Goal: Task Accomplishment & Management: Manage account settings

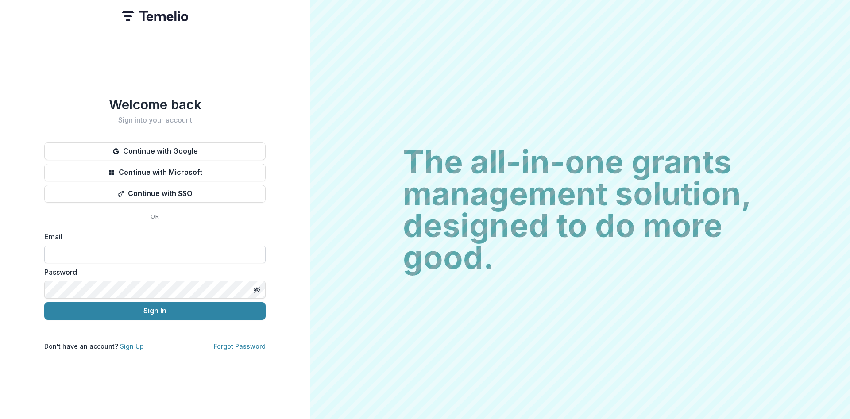
click at [184, 256] on input at bounding box center [154, 255] width 221 height 18
type input "**********"
click at [248, 343] on link "Forgot Password" at bounding box center [240, 347] width 52 height 8
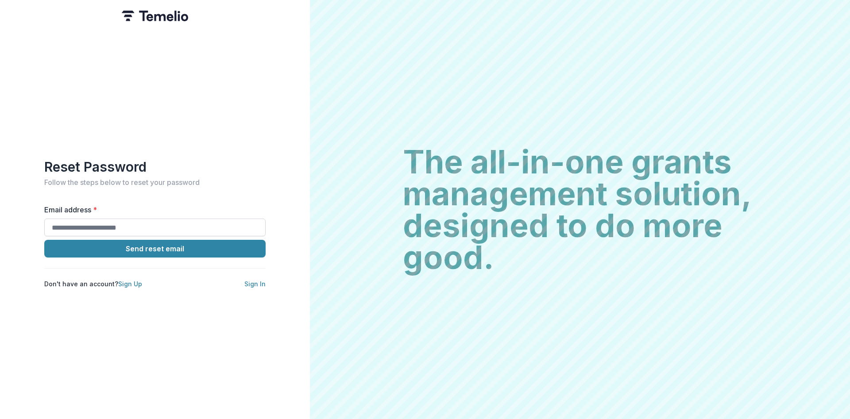
click at [196, 220] on input "Email address *" at bounding box center [154, 228] width 221 height 18
type input "**********"
click at [157, 246] on button "Send reset email" at bounding box center [154, 249] width 221 height 18
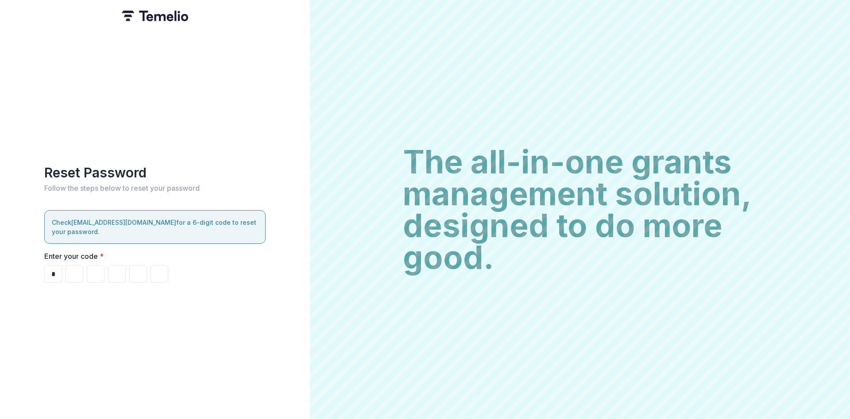
type input "*"
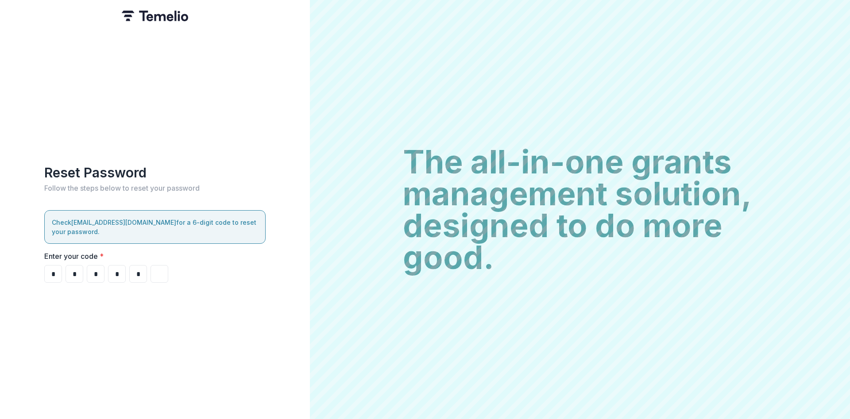
type input "*"
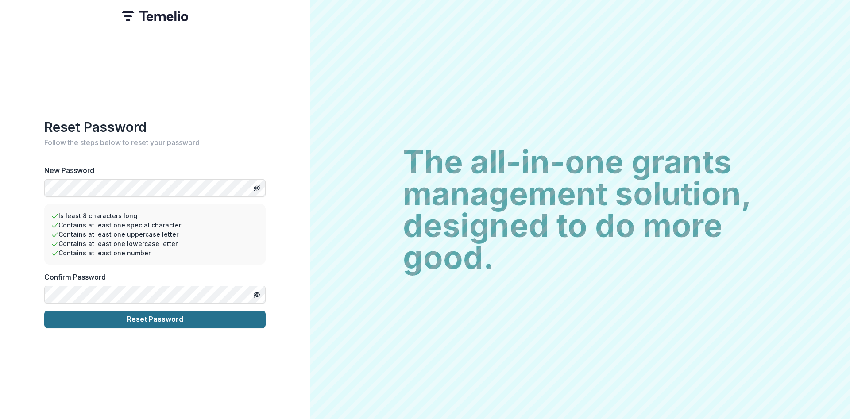
click at [189, 312] on button "Reset Password" at bounding box center [154, 320] width 221 height 18
click at [163, 316] on button "Reset Password" at bounding box center [154, 320] width 221 height 18
click at [258, 185] on icon "Toggle password visibility" at bounding box center [256, 188] width 7 height 7
click at [258, 293] on icon "Toggle password visibility" at bounding box center [256, 295] width 4 height 4
click at [130, 317] on button "Reset Password" at bounding box center [154, 320] width 221 height 18
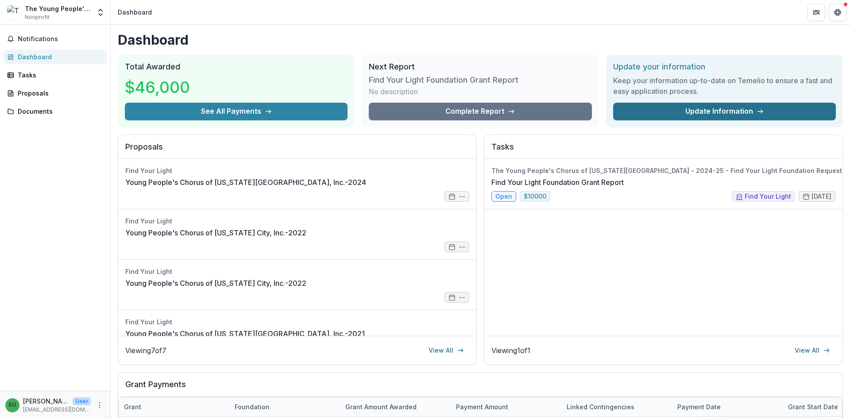
click at [691, 109] on link "Update Information" at bounding box center [724, 112] width 223 height 18
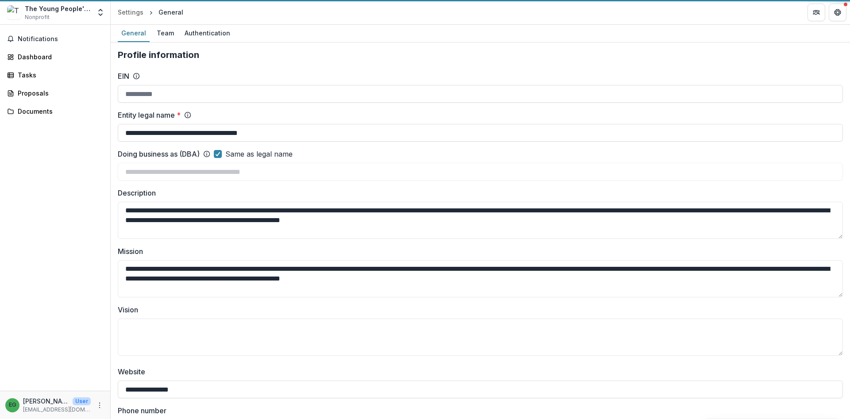
type input "**********"
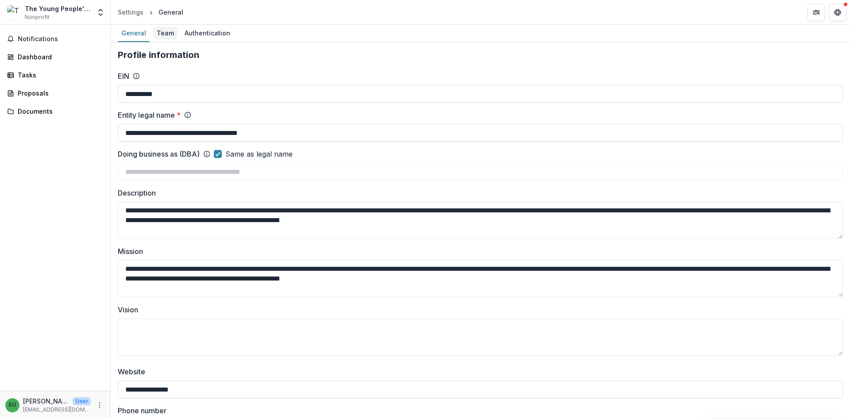
click at [162, 31] on div "Team" at bounding box center [165, 33] width 24 height 13
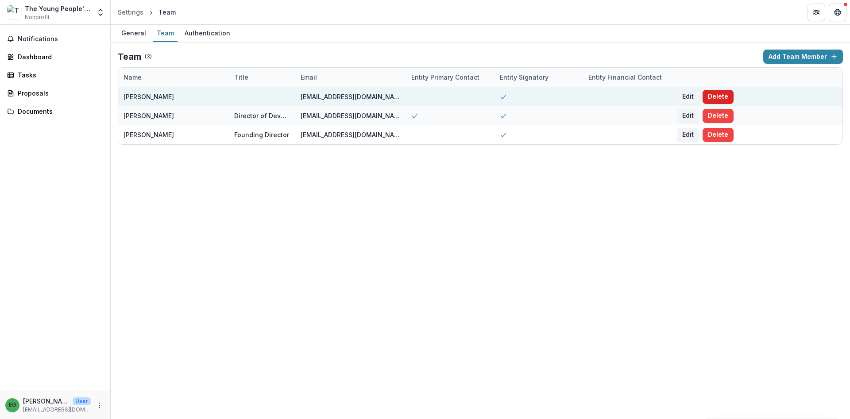
click at [714, 99] on button "Delete" at bounding box center [717, 97] width 31 height 14
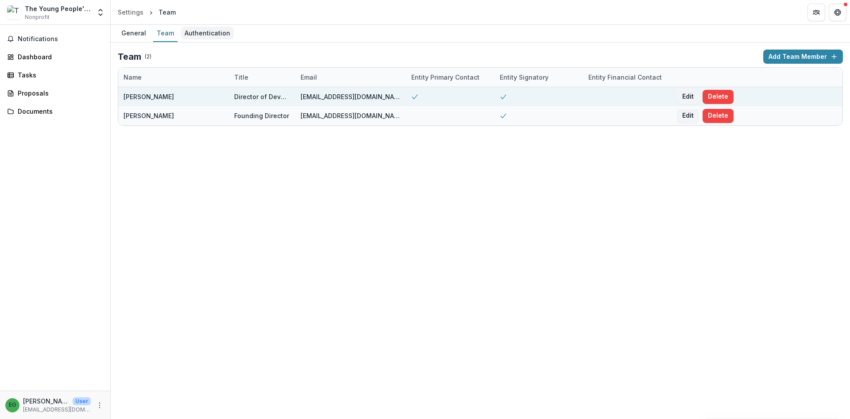
click at [199, 32] on div "Authentication" at bounding box center [207, 33] width 53 height 13
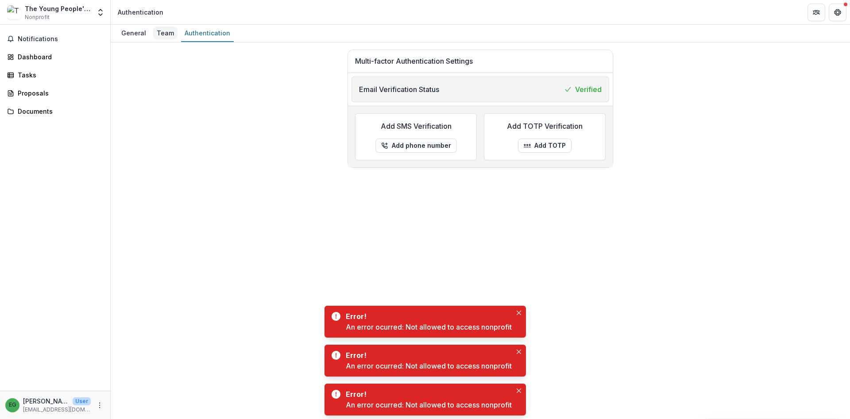
click at [162, 37] on div "Team" at bounding box center [165, 33] width 24 height 13
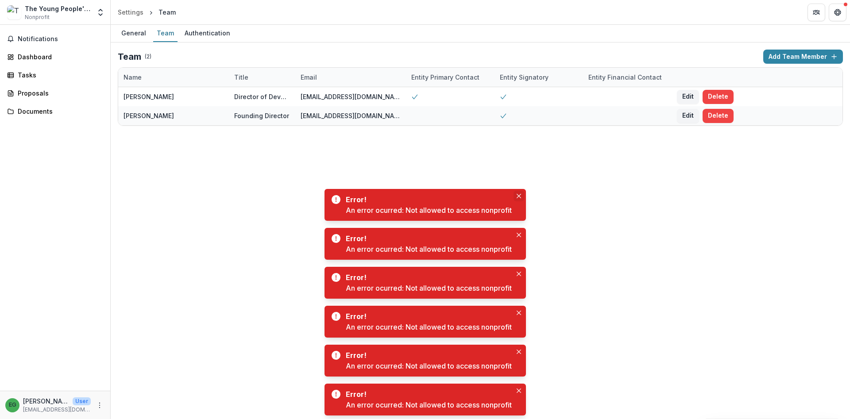
click at [516, 193] on button "Close" at bounding box center [518, 196] width 11 height 11
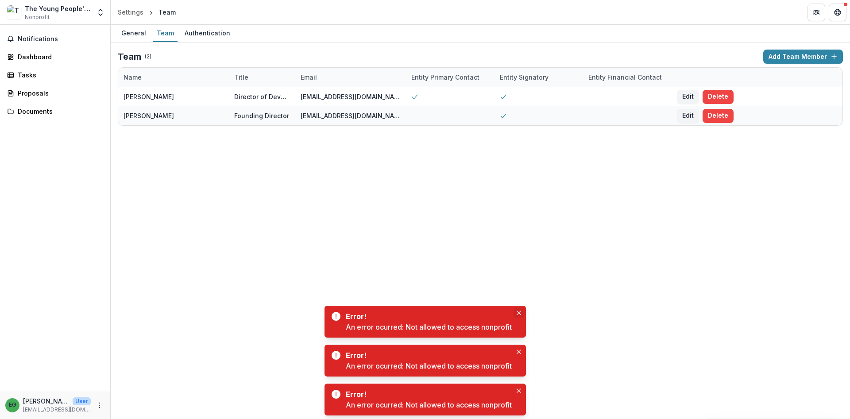
click at [519, 313] on icon "Close" at bounding box center [518, 313] width 4 height 4
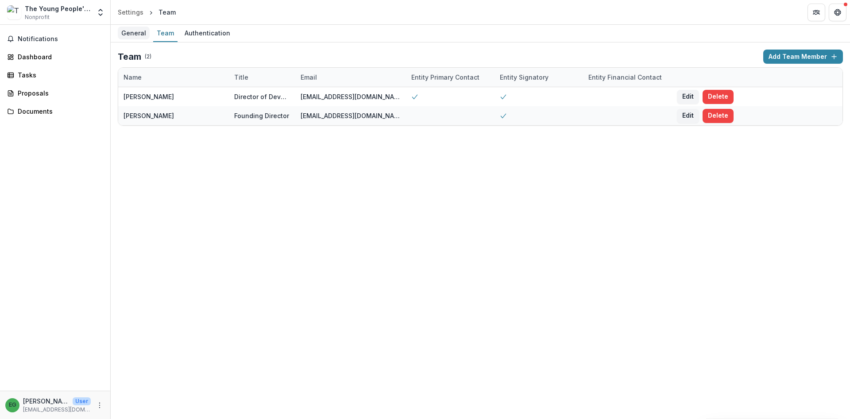
click at [130, 35] on div "General" at bounding box center [134, 33] width 32 height 13
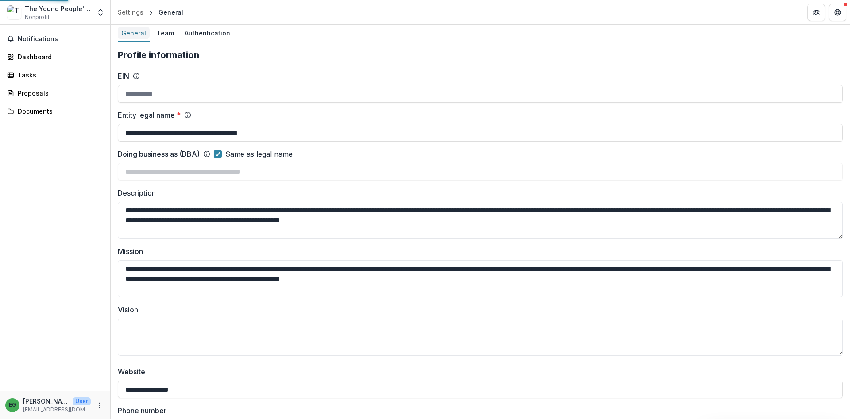
type input "**********"
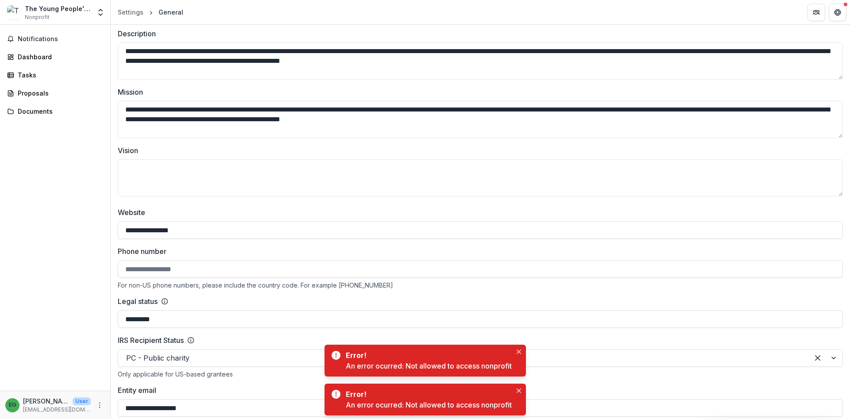
scroll to position [372, 0]
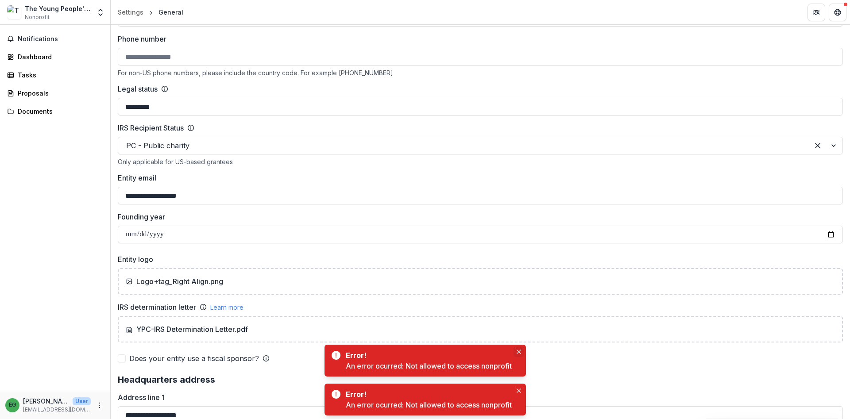
click at [516, 349] on button "Close" at bounding box center [518, 352] width 11 height 11
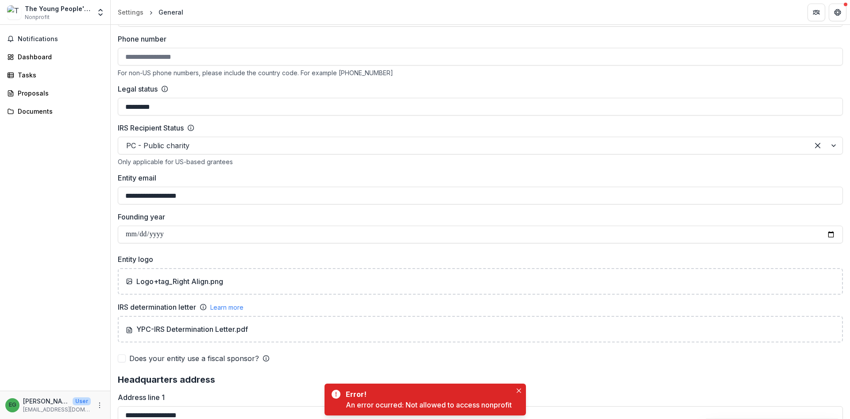
click at [520, 390] on icon "Close" at bounding box center [518, 391] width 4 height 4
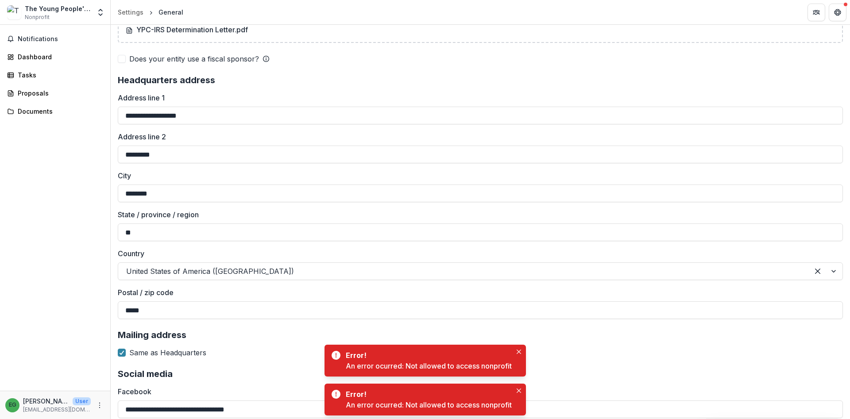
scroll to position [690, 0]
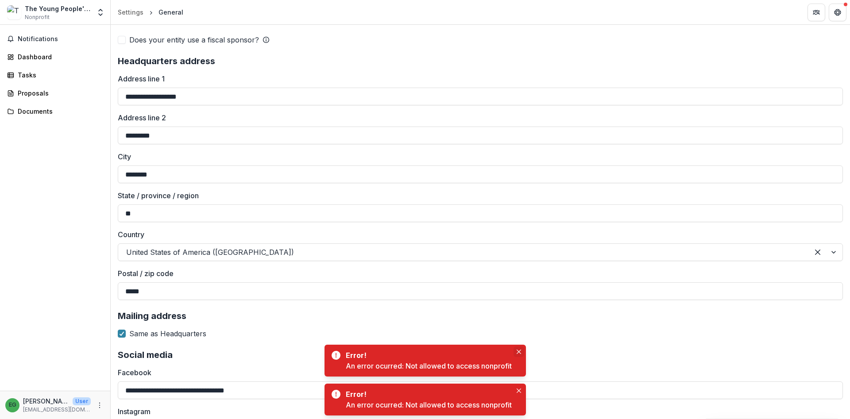
click at [519, 351] on icon "Close" at bounding box center [518, 352] width 4 height 4
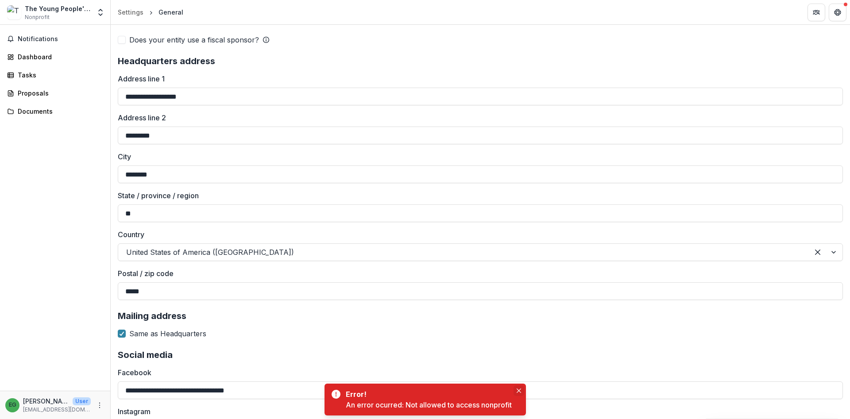
click at [519, 389] on icon "Close" at bounding box center [518, 391] width 4 height 4
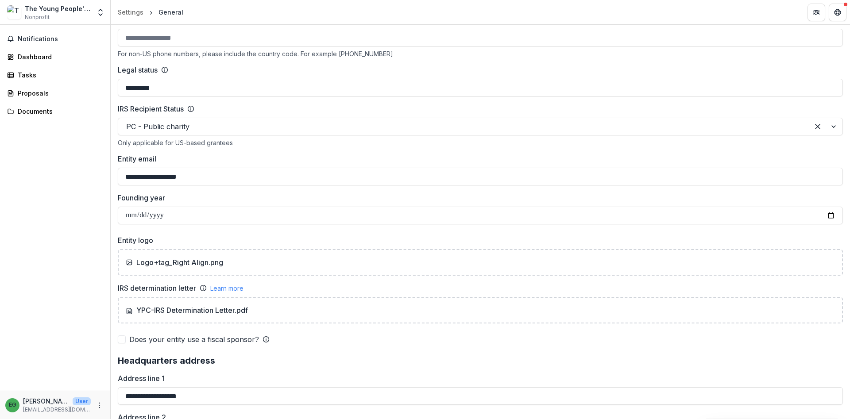
scroll to position [380, 0]
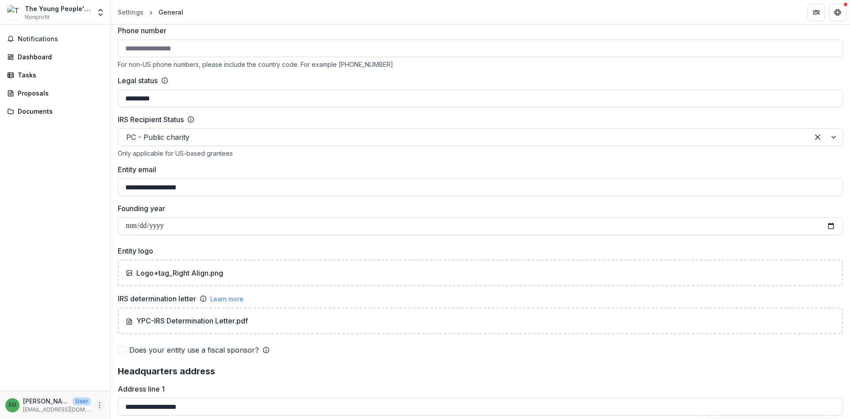
click at [97, 407] on icon "More" at bounding box center [99, 405] width 7 height 7
click at [149, 385] on link "Settings" at bounding box center [158, 386] width 95 height 15
click at [98, 406] on icon "More" at bounding box center [99, 405] width 7 height 7
click at [146, 387] on link "Settings" at bounding box center [158, 386] width 95 height 15
click at [46, 405] on p "[PERSON_NAME]" at bounding box center [46, 401] width 46 height 9
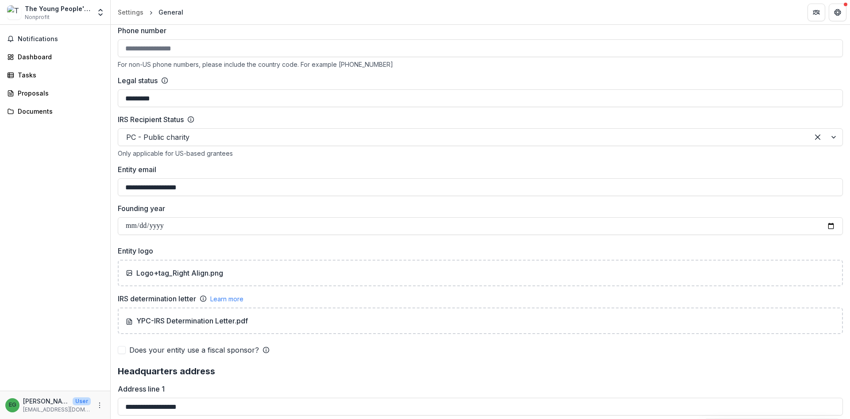
drag, startPoint x: 46, startPoint y: 405, endPoint x: 50, endPoint y: 209, distance: 195.2
click at [46, 404] on p "[PERSON_NAME]" at bounding box center [46, 401] width 46 height 9
click at [39, 38] on span "Notifications" at bounding box center [60, 39] width 85 height 8
click at [352, 155] on div "Only applicable for US-based grantees" at bounding box center [480, 154] width 725 height 8
drag, startPoint x: 168, startPoint y: 189, endPoint x: 118, endPoint y: 186, distance: 50.1
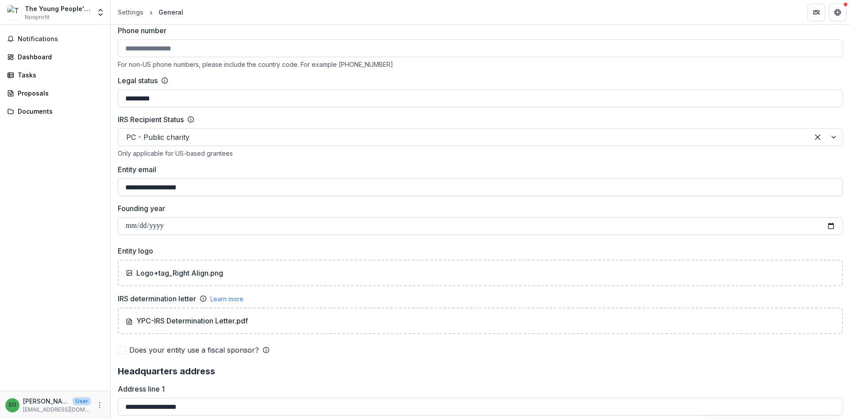
click at [118, 186] on input "**********" at bounding box center [480, 187] width 725 height 18
type input "**********"
click at [812, 404] on button "Save Changes" at bounding box center [810, 405] width 57 height 14
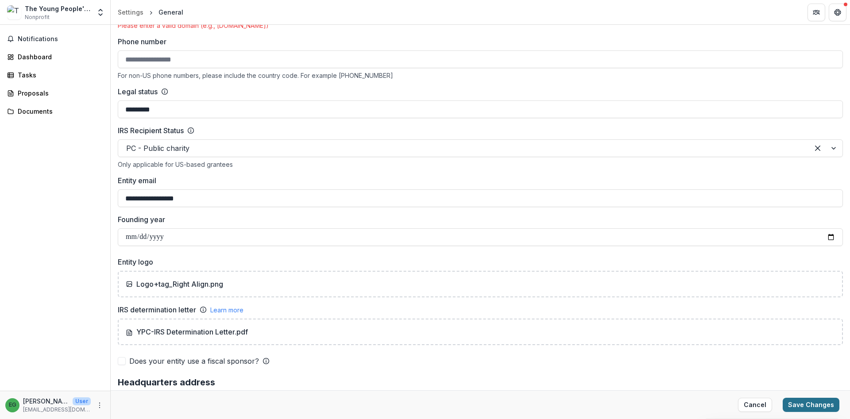
scroll to position [167, 0]
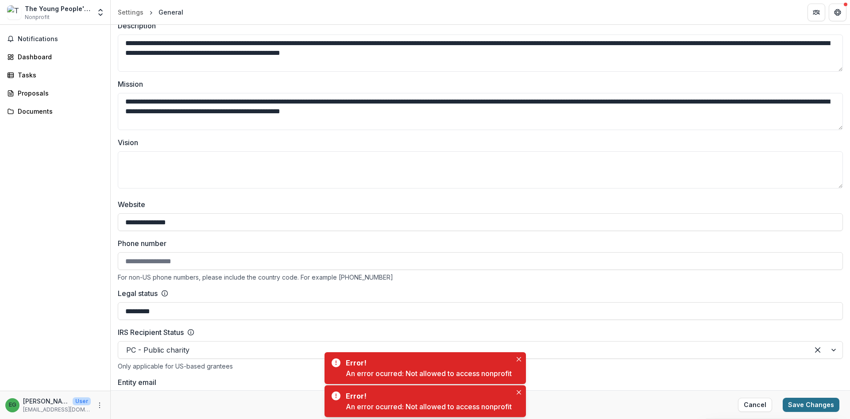
type input "**********"
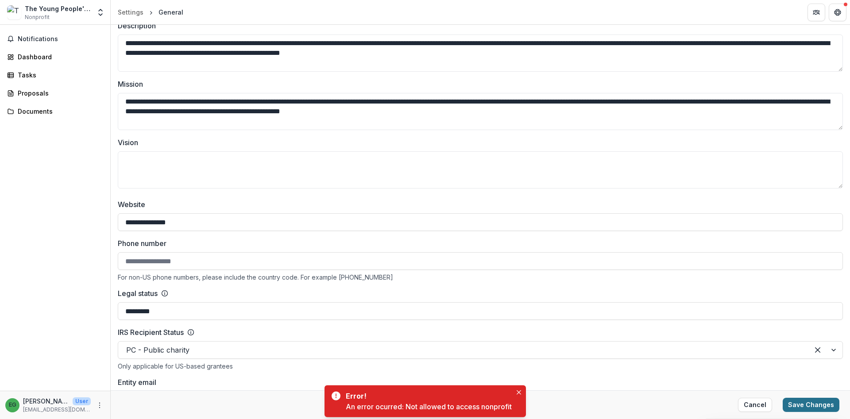
click at [825, 404] on button "Save Changes" at bounding box center [810, 405] width 57 height 14
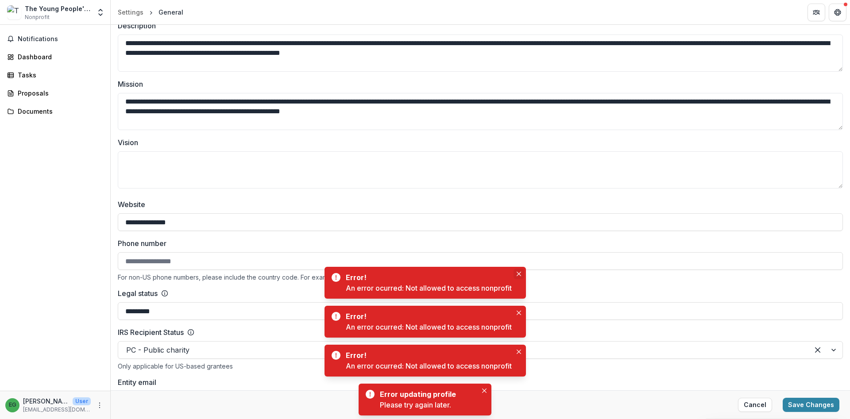
click at [519, 272] on icon "Close" at bounding box center [518, 274] width 4 height 4
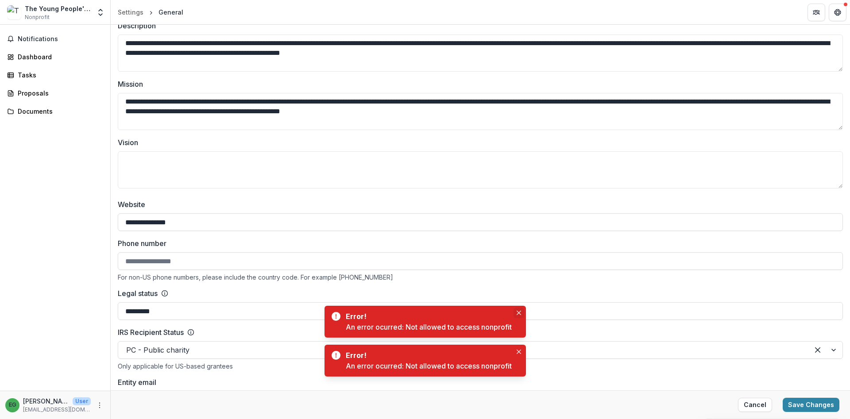
click at [520, 313] on icon "Close" at bounding box center [518, 313] width 4 height 4
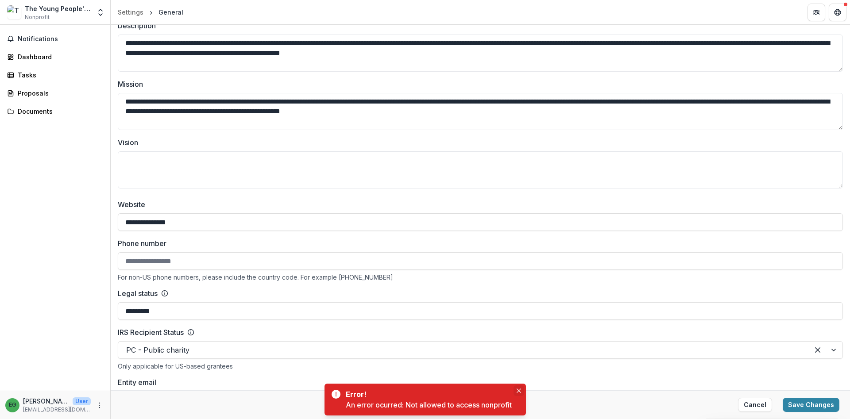
click at [520, 390] on icon "Close" at bounding box center [518, 391] width 4 height 4
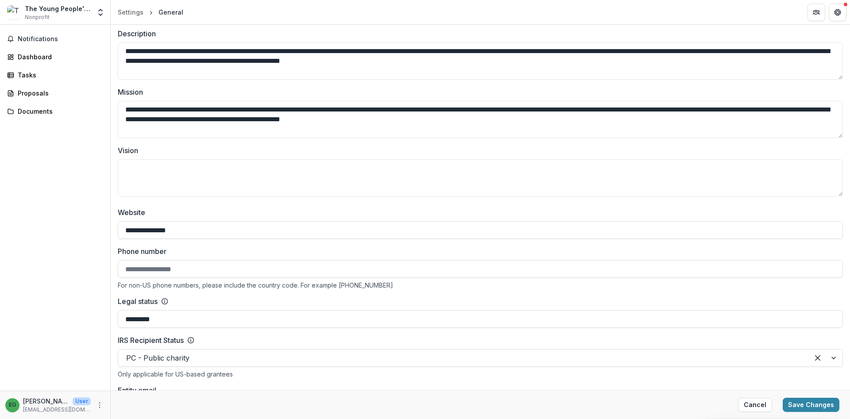
scroll to position [319, 0]
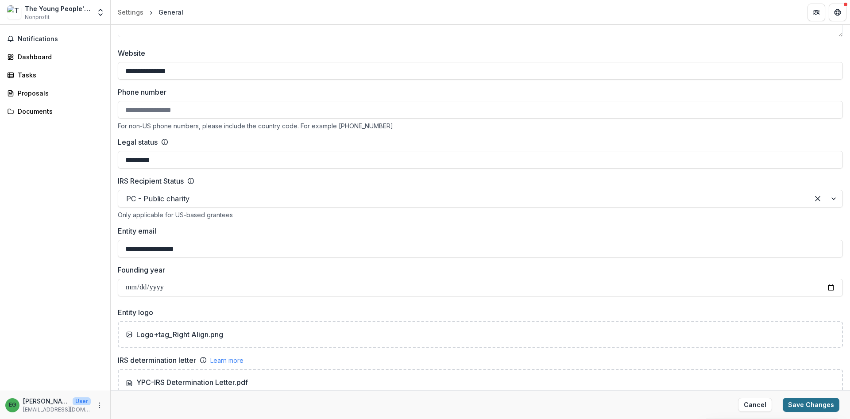
click at [809, 405] on button "Save Changes" at bounding box center [810, 405] width 57 height 14
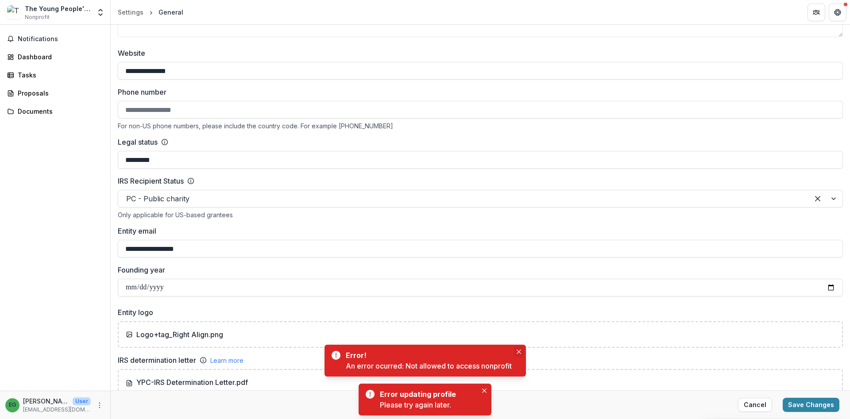
click at [519, 352] on icon "Close" at bounding box center [518, 352] width 4 height 4
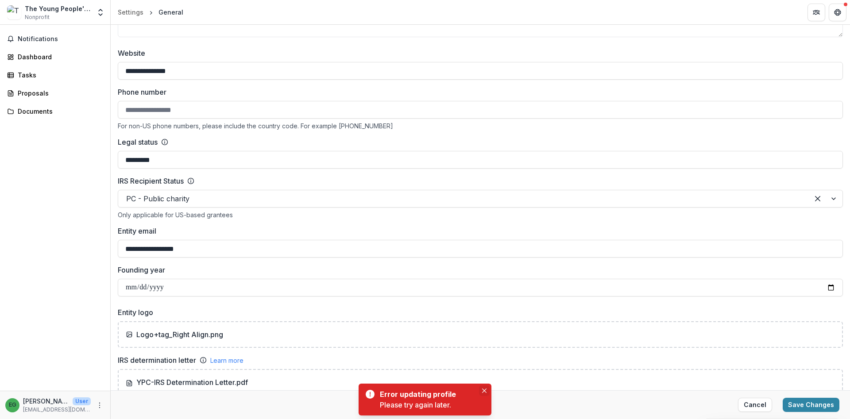
click at [484, 389] on icon "Close" at bounding box center [484, 391] width 4 height 4
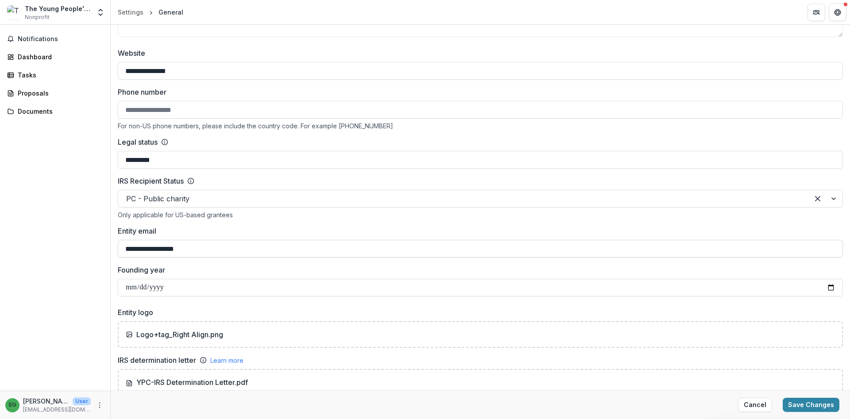
drag, startPoint x: 158, startPoint y: 250, endPoint x: 93, endPoint y: 251, distance: 64.2
click at [118, 251] on input "**********" at bounding box center [480, 249] width 725 height 18
type input "**********"
click at [235, 272] on label "Founding year" at bounding box center [478, 270] width 720 height 11
click at [235, 279] on input "**********" at bounding box center [480, 288] width 725 height 18
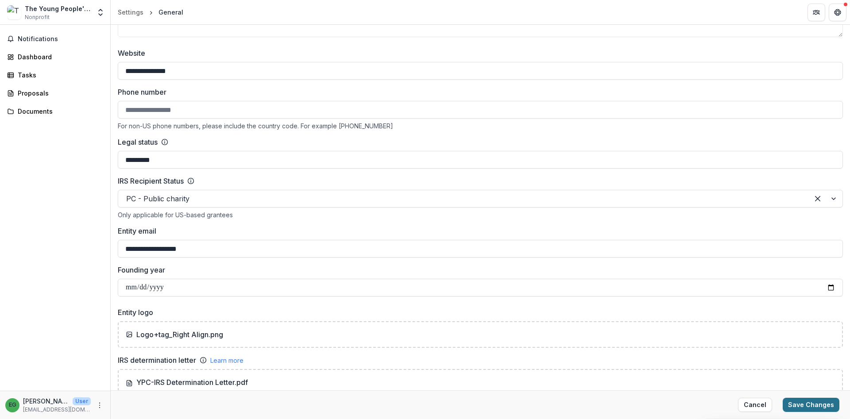
click at [807, 402] on button "Save Changes" at bounding box center [810, 405] width 57 height 14
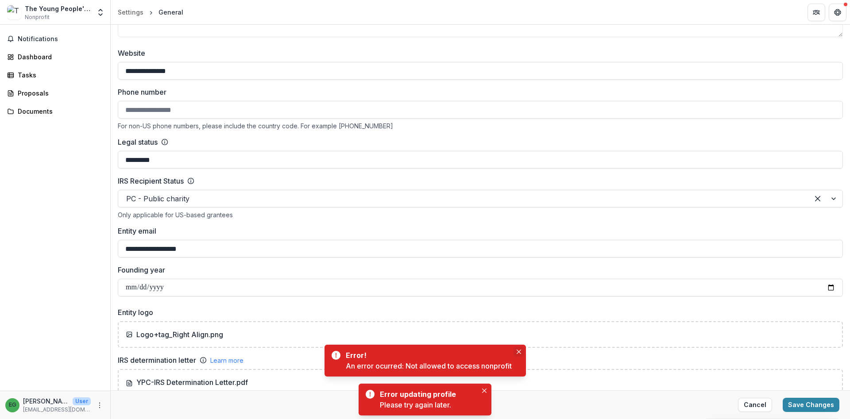
click at [516, 350] on button "Close" at bounding box center [518, 352] width 11 height 11
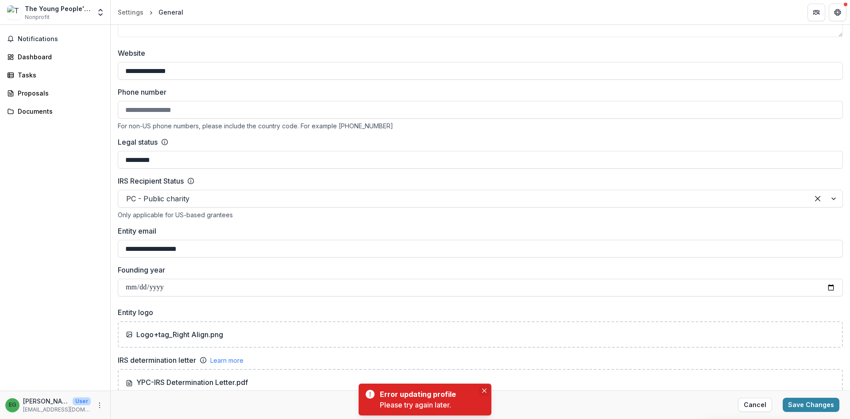
click at [483, 390] on icon "Close" at bounding box center [484, 391] width 4 height 4
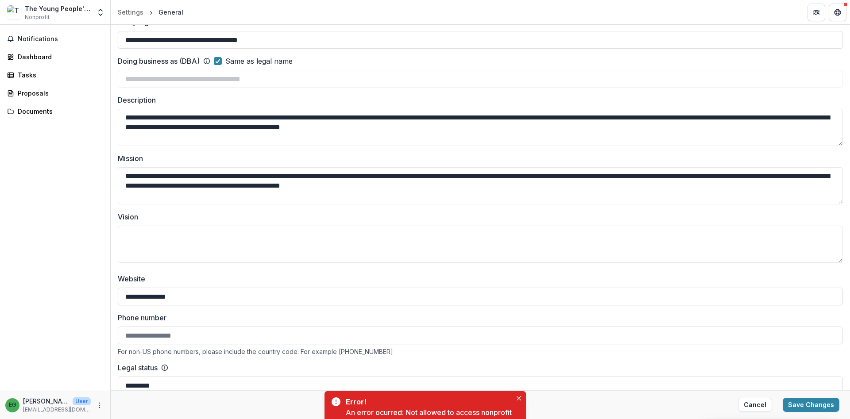
scroll to position [0, 0]
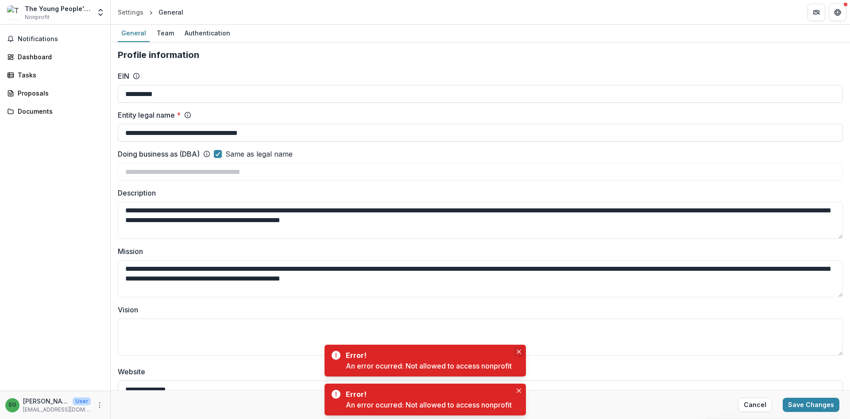
click at [520, 351] on icon "Close" at bounding box center [518, 352] width 4 height 4
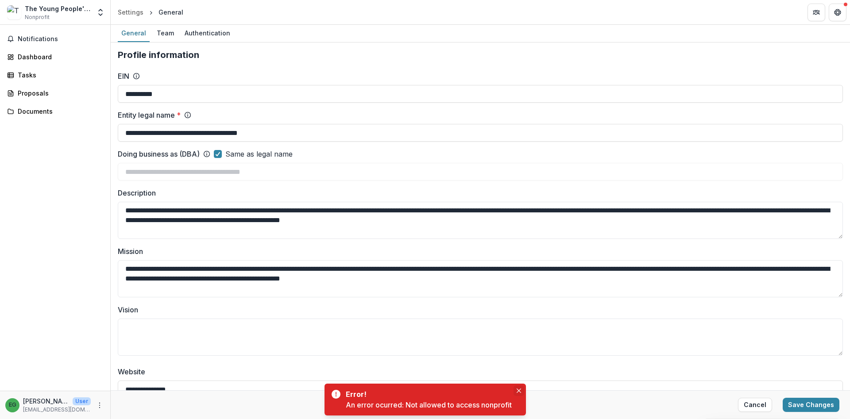
click at [517, 391] on icon "Close" at bounding box center [518, 391] width 4 height 4
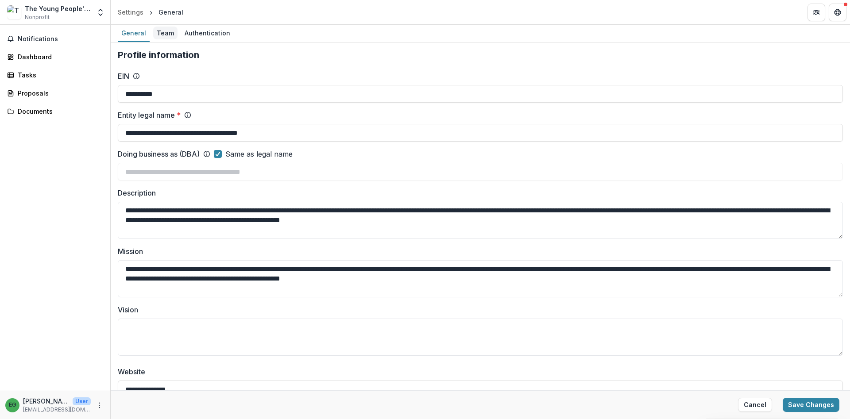
click at [163, 36] on div "Team" at bounding box center [165, 33] width 24 height 13
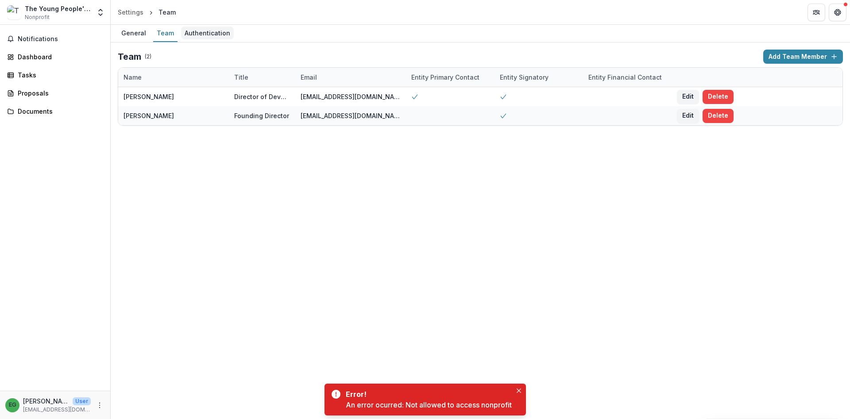
click at [210, 34] on div "Authentication" at bounding box center [207, 33] width 53 height 13
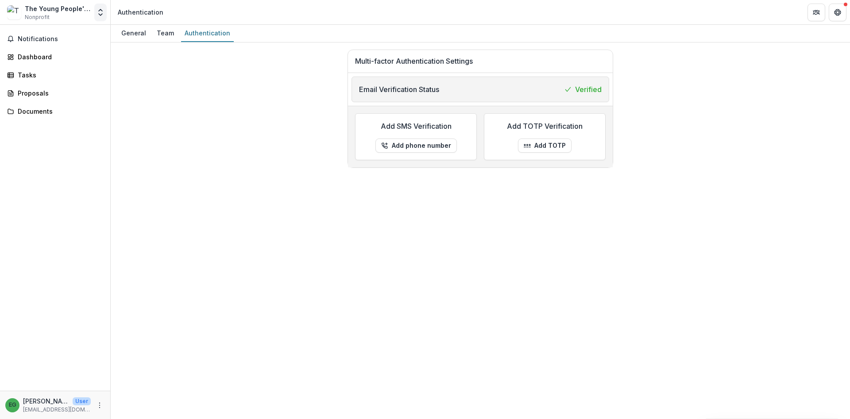
click at [99, 15] on icon "Open entity switcher" at bounding box center [100, 12] width 9 height 9
click at [38, 35] on link "Team Settings" at bounding box center [55, 34] width 106 height 15
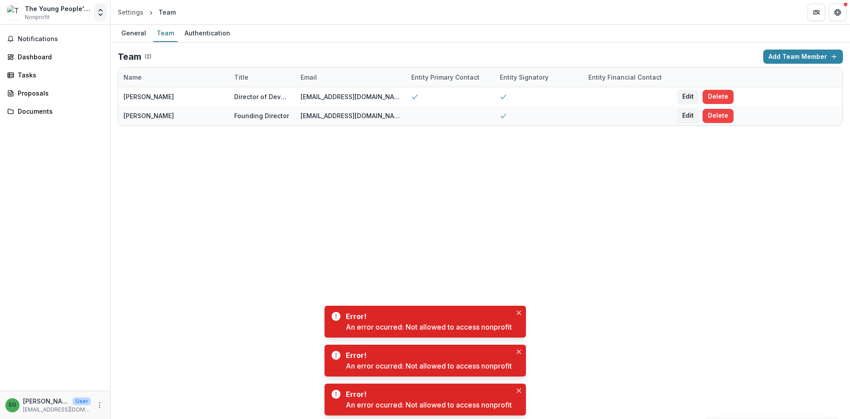
click at [101, 14] on icon "Open entity switcher" at bounding box center [100, 12] width 9 height 9
click at [840, 13] on icon "Get Help" at bounding box center [840, 12] width 2 height 2
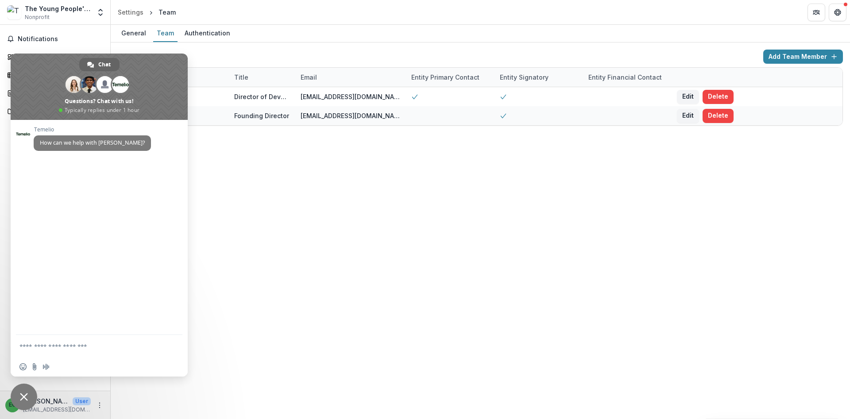
click at [20, 397] on span "Close chat" at bounding box center [24, 397] width 8 height 8
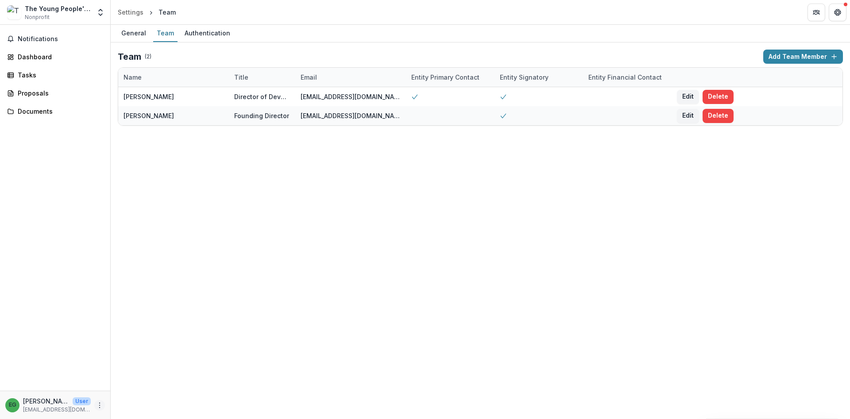
click at [99, 405] on icon "More" at bounding box center [99, 405] width 7 height 7
click at [143, 386] on link "Settings" at bounding box center [158, 386] width 95 height 15
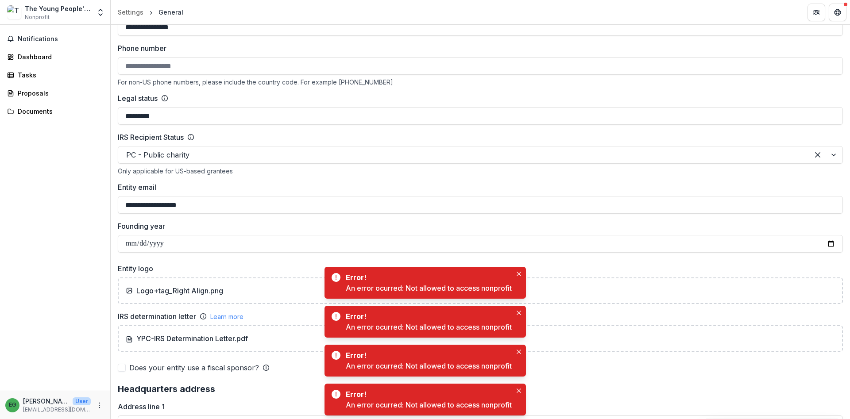
scroll to position [531, 0]
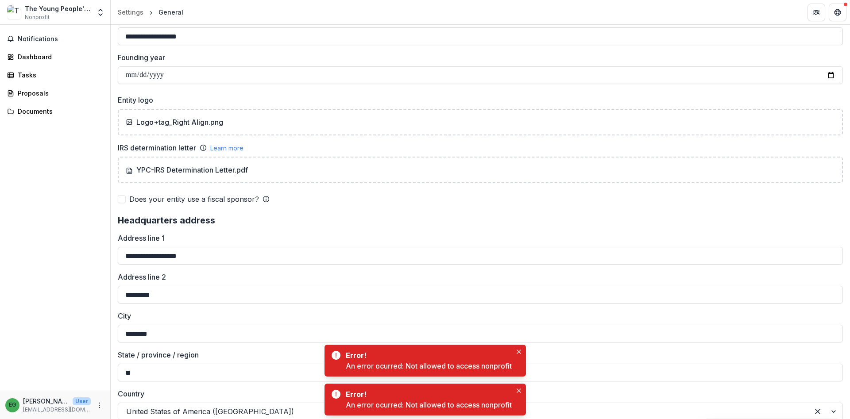
drag, startPoint x: 168, startPoint y: 36, endPoint x: 122, endPoint y: 32, distance: 46.6
click at [122, 32] on input "**********" at bounding box center [480, 36] width 725 height 18
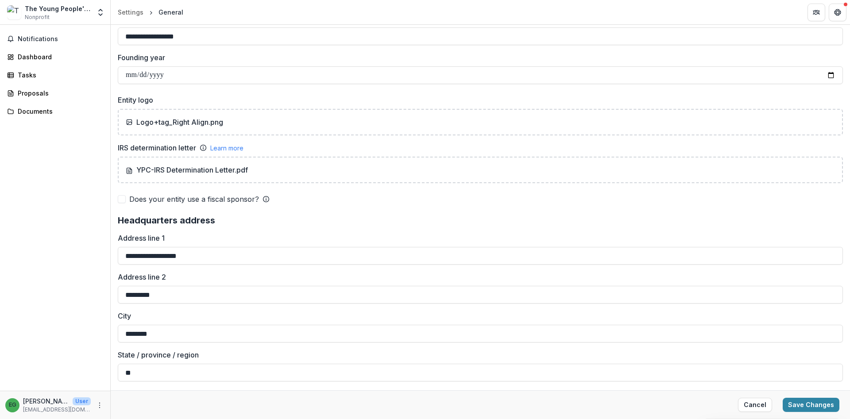
type input "**********"
click at [490, 209] on div "**********" at bounding box center [480, 121] width 725 height 1206
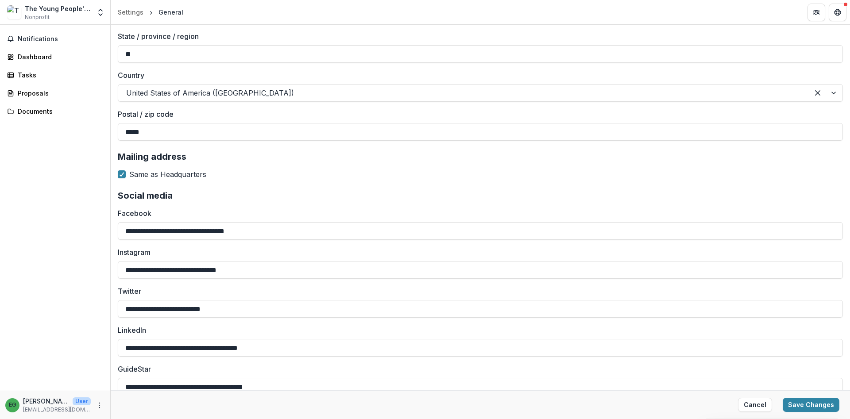
scroll to position [862, 0]
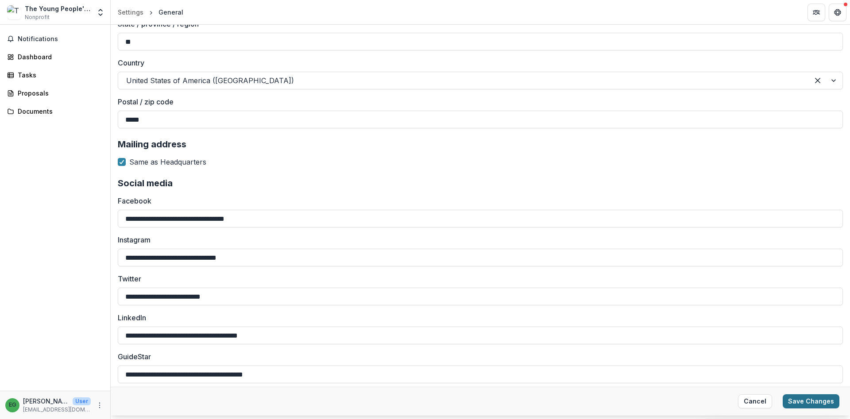
click at [804, 401] on button "Save Changes" at bounding box center [810, 401] width 57 height 14
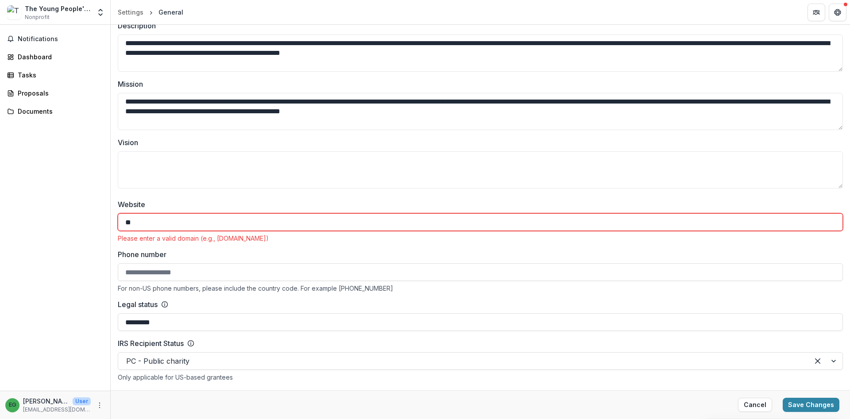
type input "*"
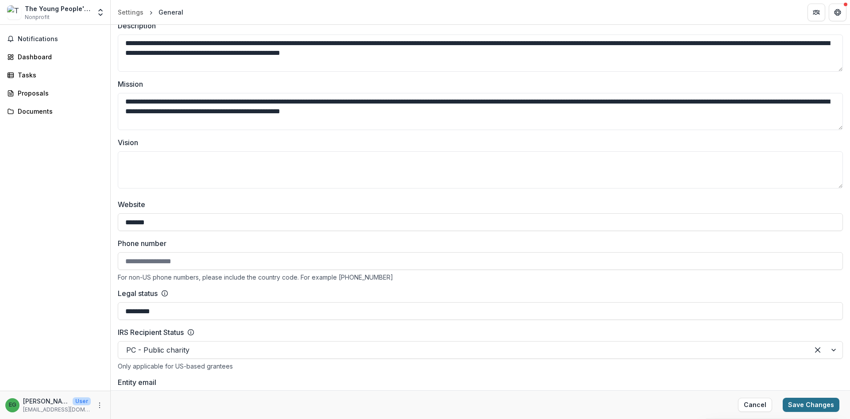
type input "*******"
click at [796, 404] on button "Save Changes" at bounding box center [810, 405] width 57 height 14
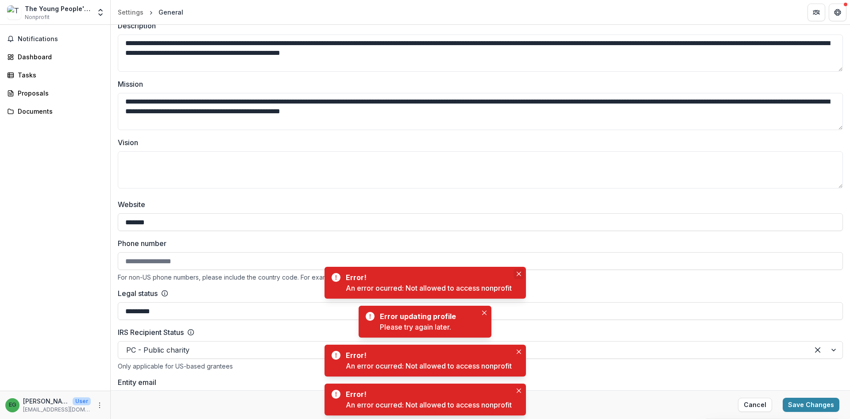
click at [518, 272] on icon "Close" at bounding box center [518, 274] width 4 height 4
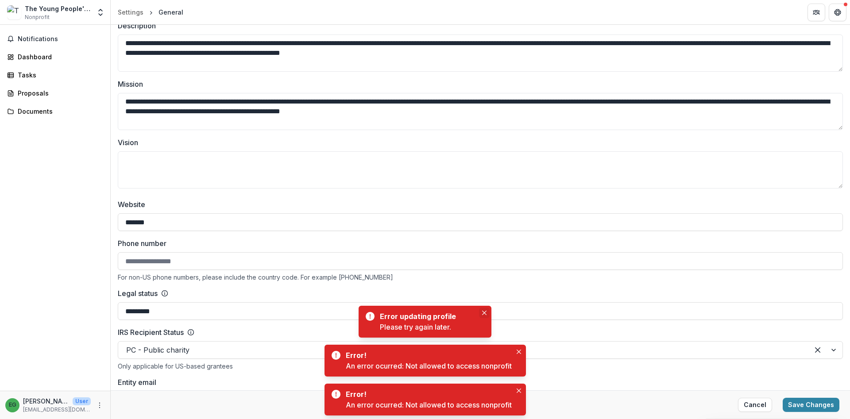
click at [485, 312] on icon "Close" at bounding box center [484, 313] width 4 height 4
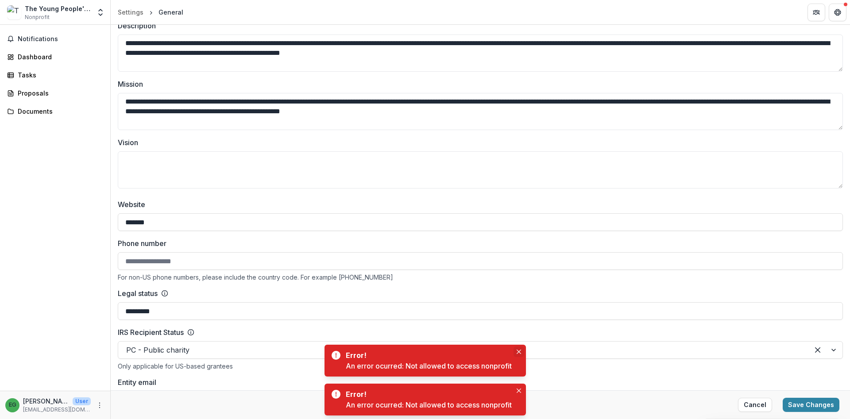
click at [519, 351] on icon "Close" at bounding box center [518, 352] width 4 height 4
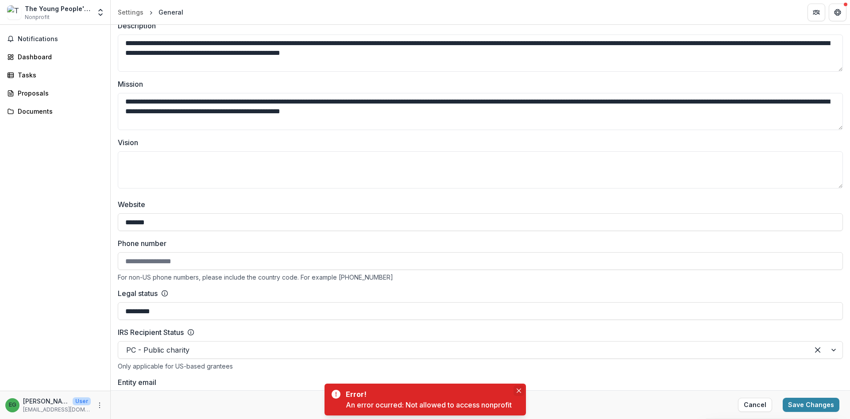
click at [519, 388] on button "Close" at bounding box center [518, 390] width 11 height 11
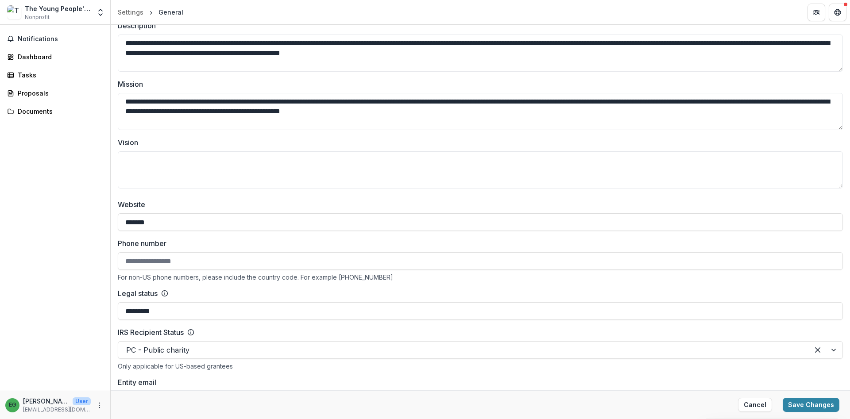
scroll to position [327, 0]
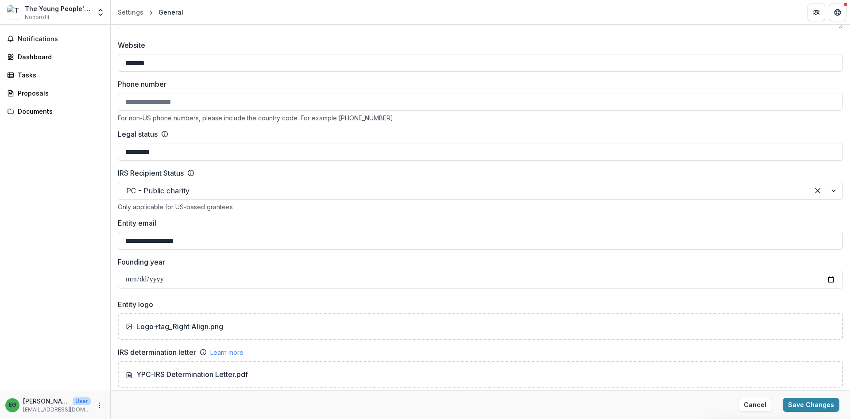
drag, startPoint x: 158, startPoint y: 239, endPoint x: 93, endPoint y: 240, distance: 65.1
click at [118, 240] on input "**********" at bounding box center [480, 241] width 725 height 18
type input "**********"
click at [804, 405] on button "Save Changes" at bounding box center [810, 405] width 57 height 14
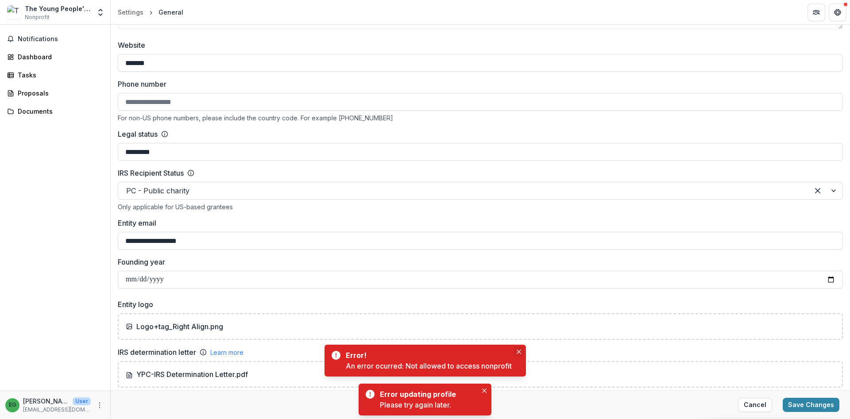
click at [519, 351] on icon "Close" at bounding box center [518, 352] width 4 height 4
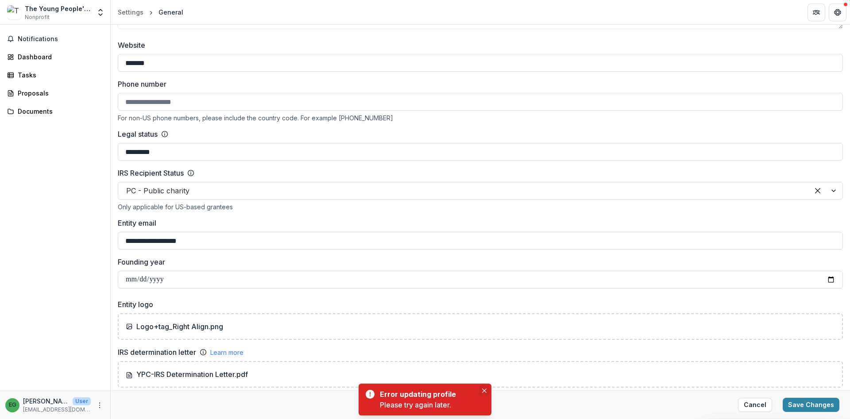
click at [483, 386] on button "Close" at bounding box center [484, 390] width 11 height 11
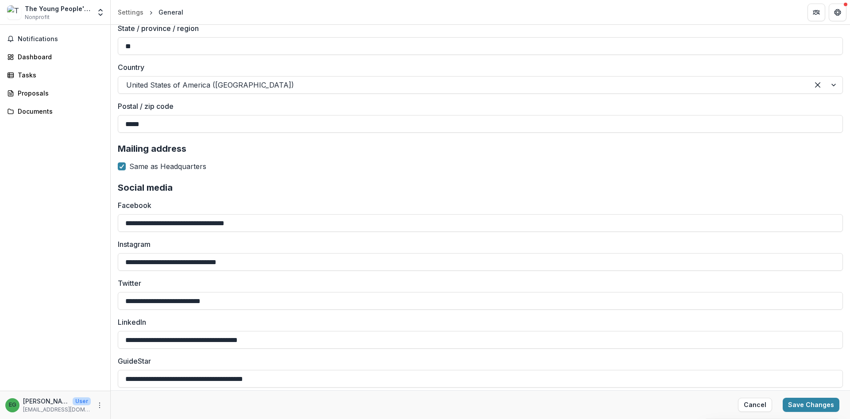
scroll to position [862, 0]
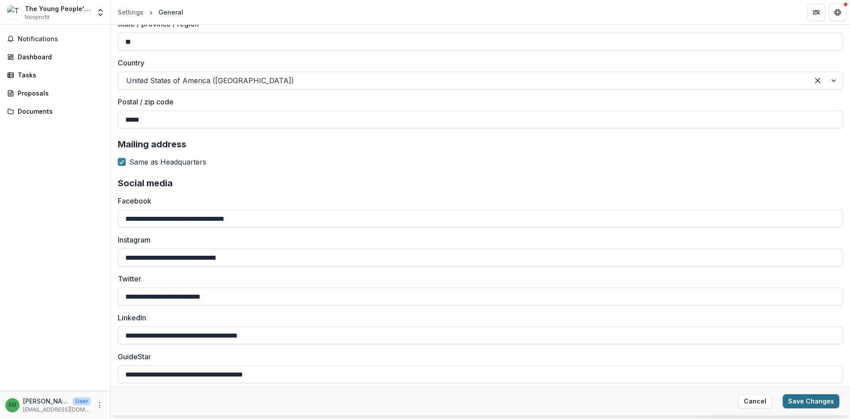
click at [805, 401] on button "Save Changes" at bounding box center [810, 401] width 57 height 14
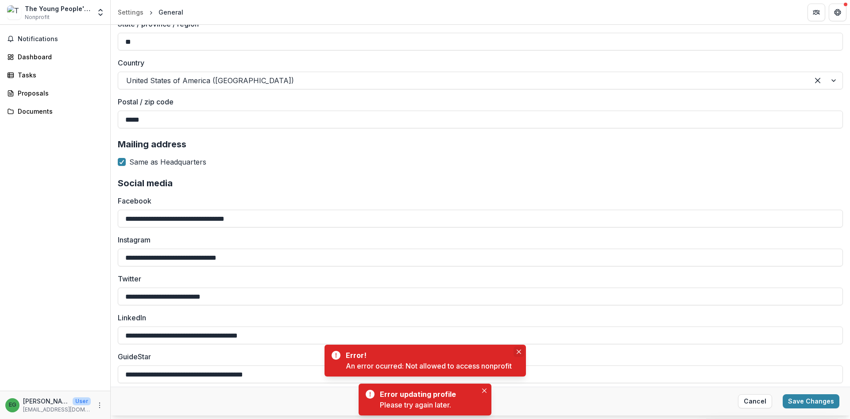
click at [524, 349] on button "Close" at bounding box center [518, 352] width 11 height 11
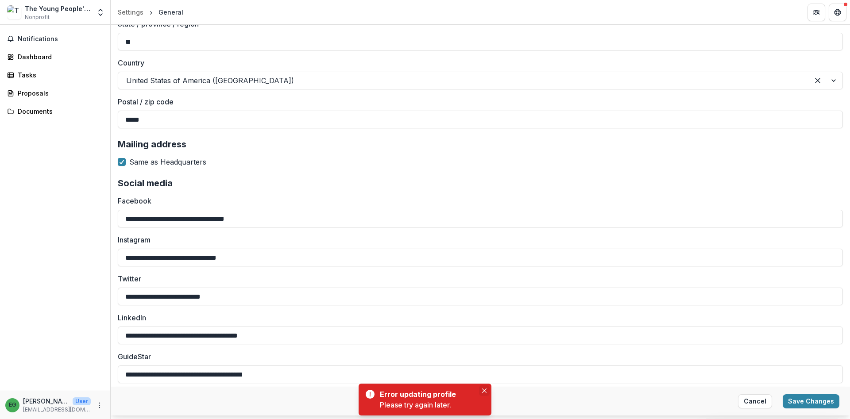
click at [483, 391] on icon "Close" at bounding box center [484, 391] width 4 height 4
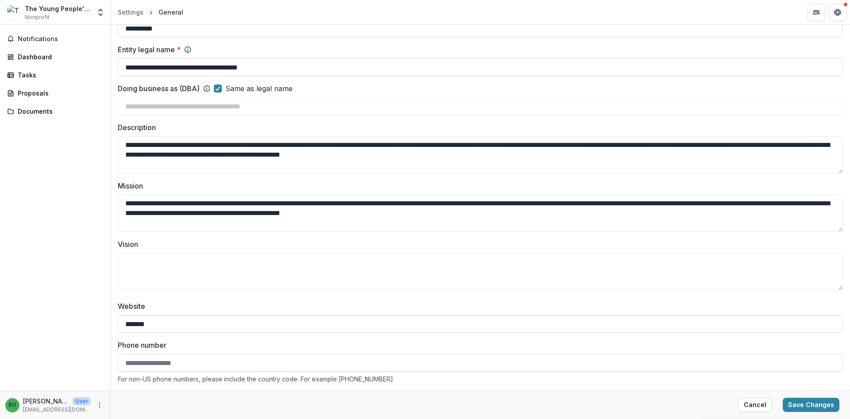
scroll to position [0, 0]
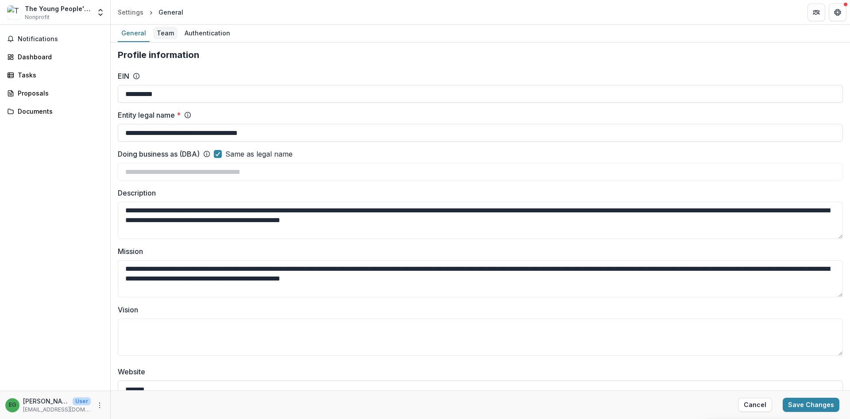
click at [165, 32] on div "Team" at bounding box center [165, 33] width 24 height 13
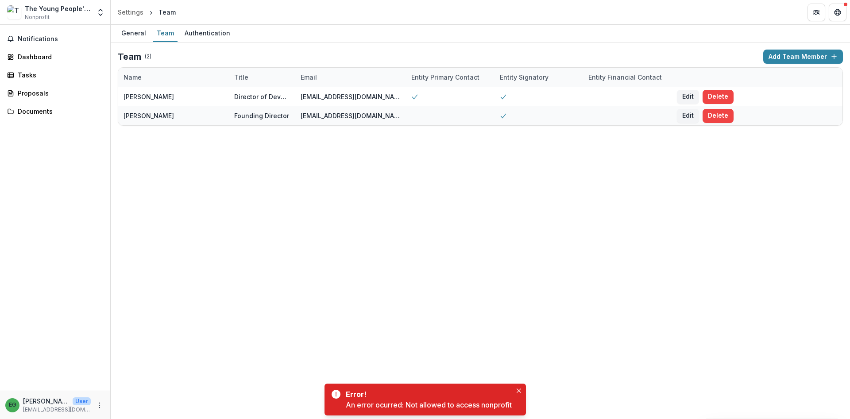
click at [332, 217] on div "General Team Authentication Team ( 2 ) Add Team Member Name Title Email Entity …" at bounding box center [480, 222] width 739 height 394
click at [41, 34] on button "Notifications" at bounding box center [55, 39] width 103 height 14
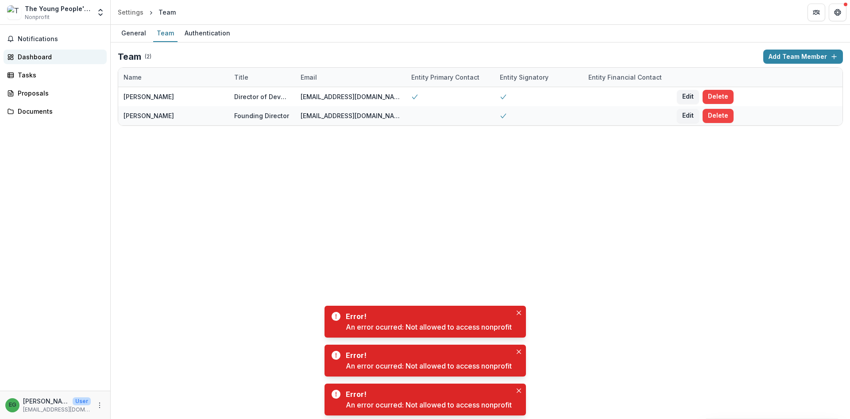
click at [42, 59] on div "Dashboard" at bounding box center [59, 56] width 82 height 9
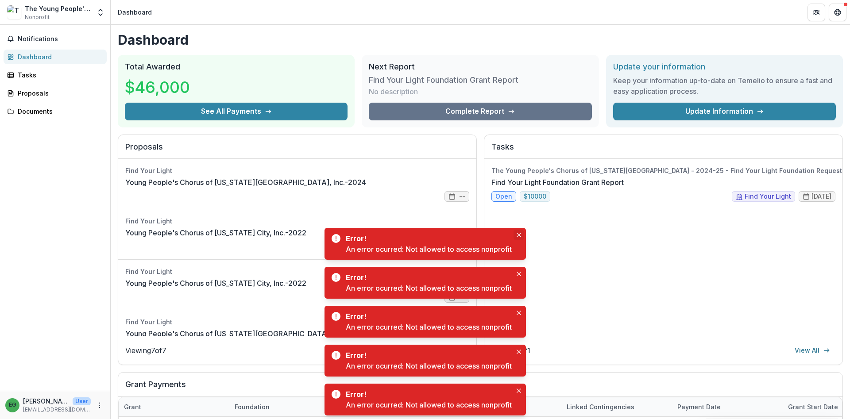
click at [518, 234] on icon "Close" at bounding box center [518, 235] width 4 height 4
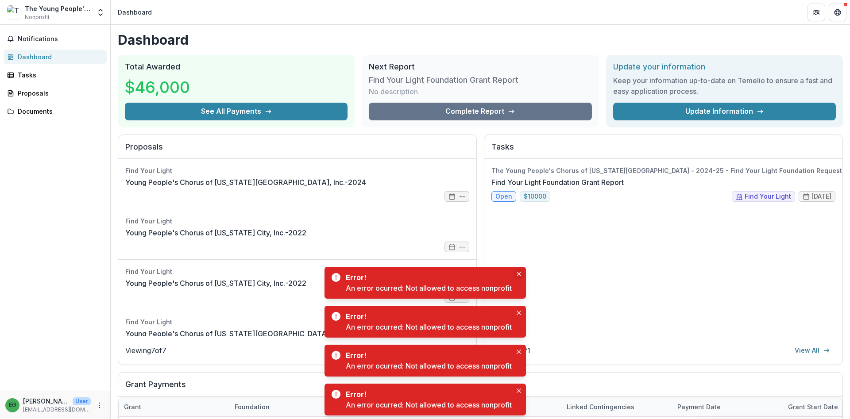
click at [520, 274] on icon "Close" at bounding box center [518, 274] width 4 height 4
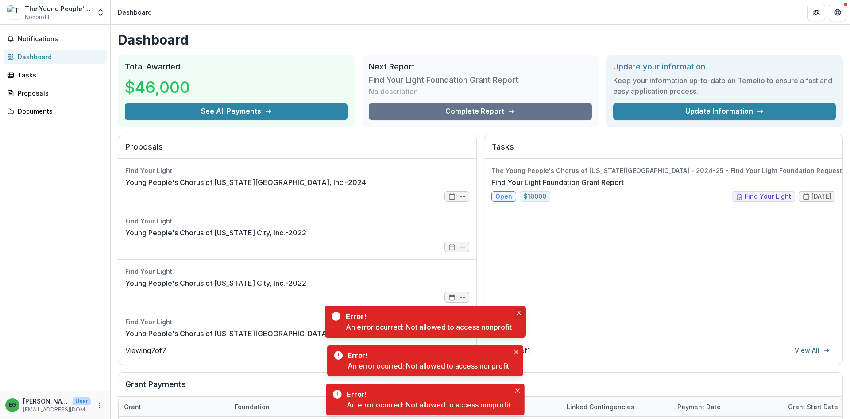
click at [519, 313] on button "Close" at bounding box center [518, 313] width 11 height 11
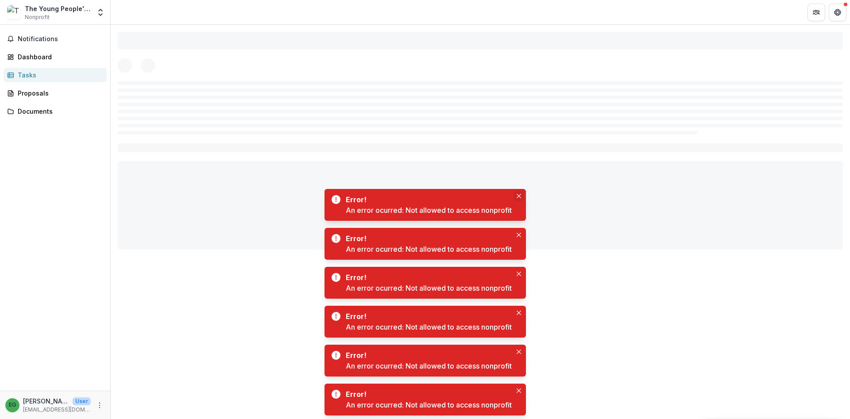
click at [523, 196] on button "Close" at bounding box center [518, 196] width 11 height 11
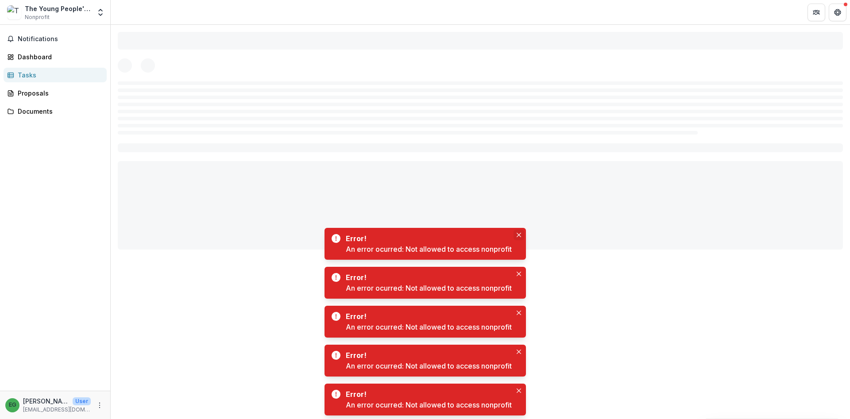
click at [519, 235] on icon "Close" at bounding box center [518, 235] width 4 height 4
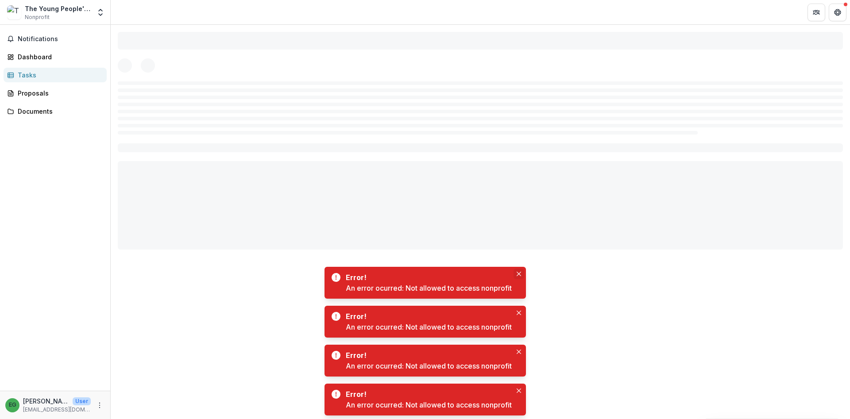
click at [518, 271] on button "Close" at bounding box center [518, 274] width 11 height 11
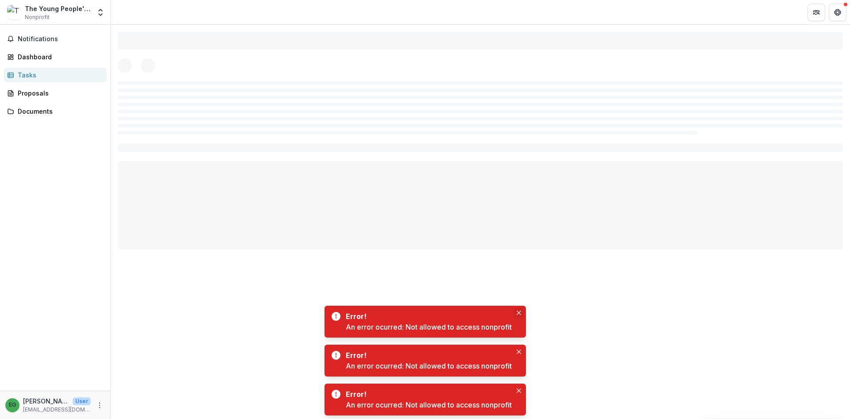
click at [520, 312] on icon "Close" at bounding box center [518, 313] width 4 height 4
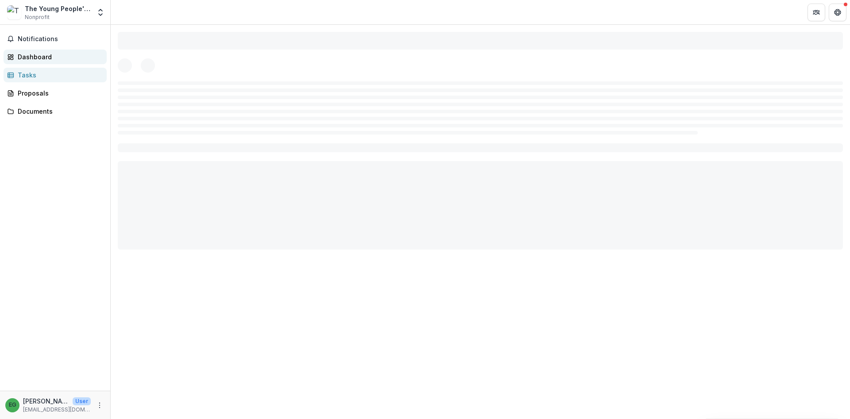
click at [34, 58] on div "Dashboard" at bounding box center [59, 56] width 82 height 9
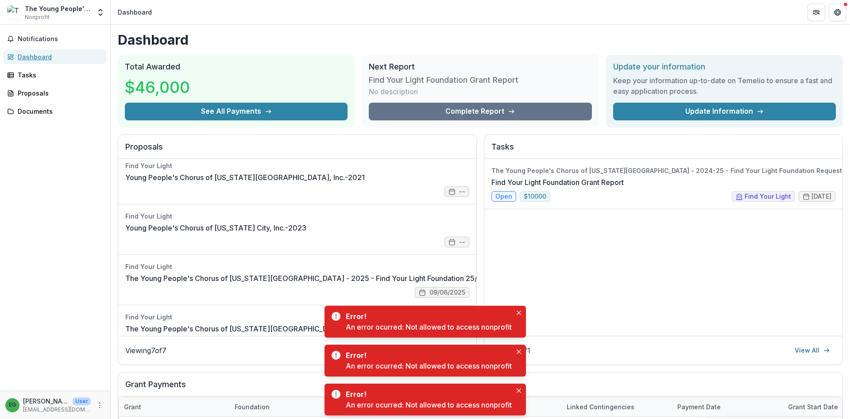
scroll to position [176, 0]
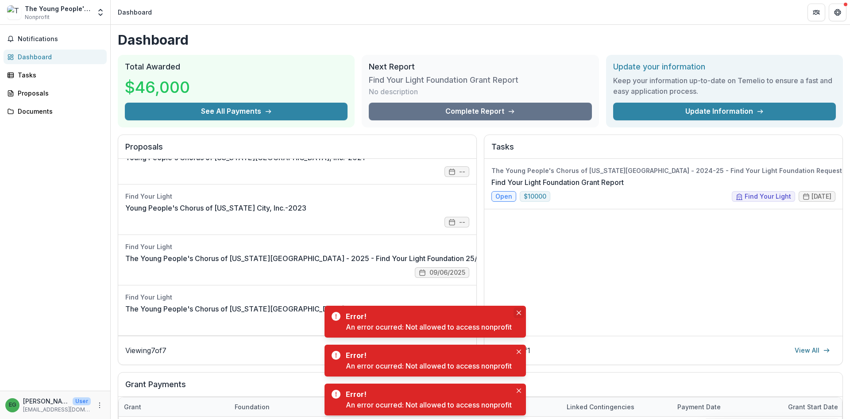
click at [520, 311] on icon "Close" at bounding box center [518, 313] width 4 height 4
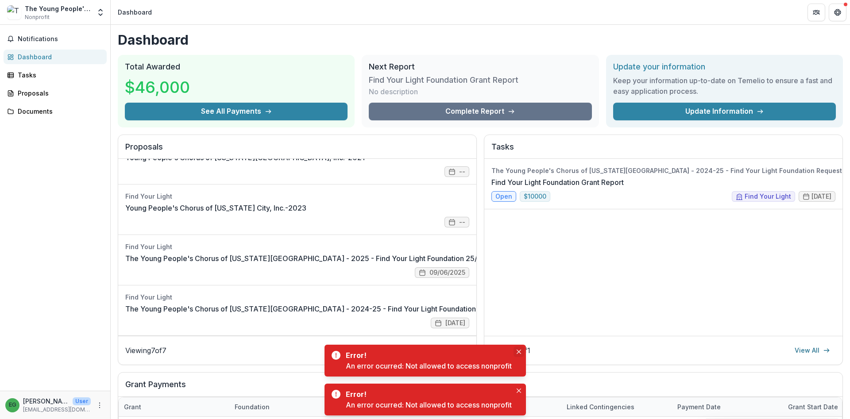
click at [517, 351] on icon "Close" at bounding box center [518, 352] width 4 height 4
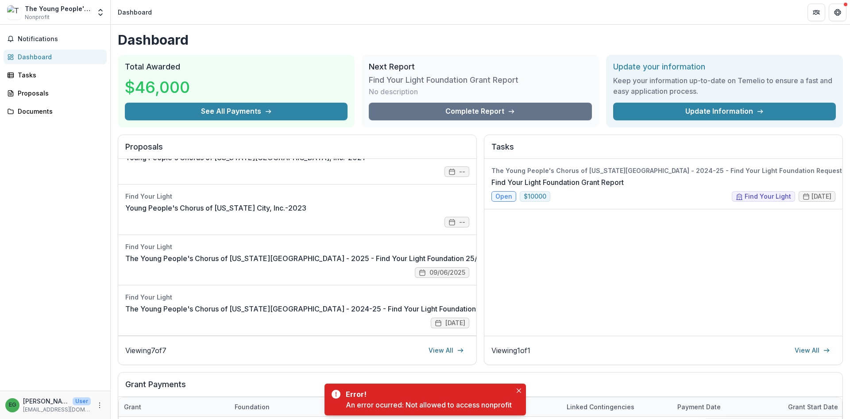
click at [514, 390] on div "Error! An error ocurred: Not allowed to access nonprofit" at bounding box center [424, 400] width 201 height 32
click at [520, 391] on icon "Close" at bounding box center [518, 391] width 4 height 4
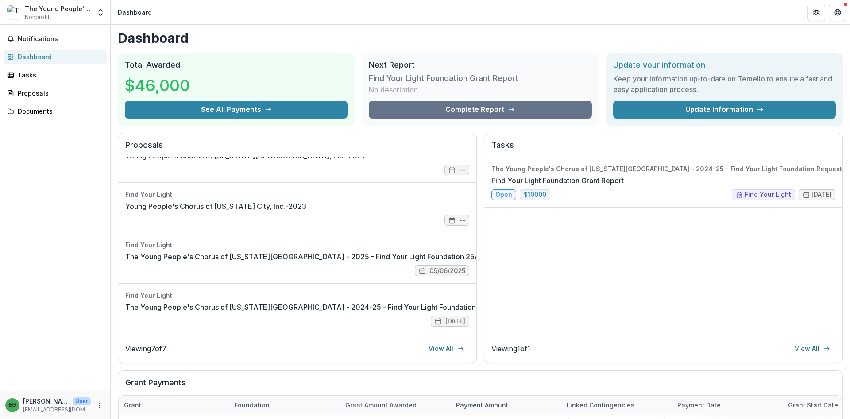
scroll to position [0, 0]
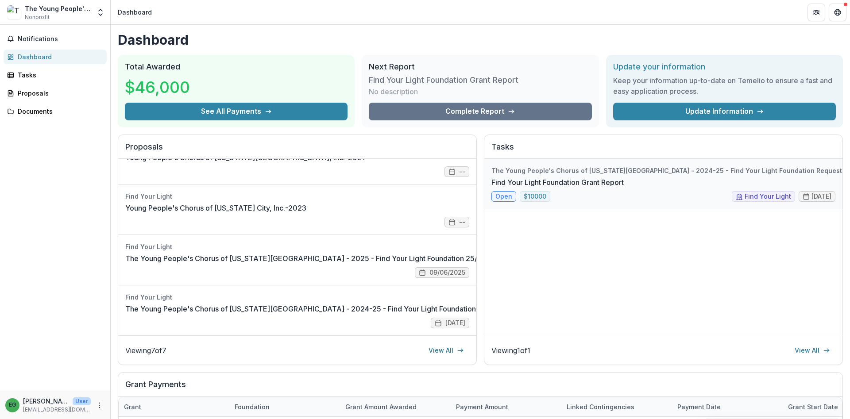
click at [502, 188] on link "Find Your Light Foundation Grant Report" at bounding box center [557, 182] width 132 height 11
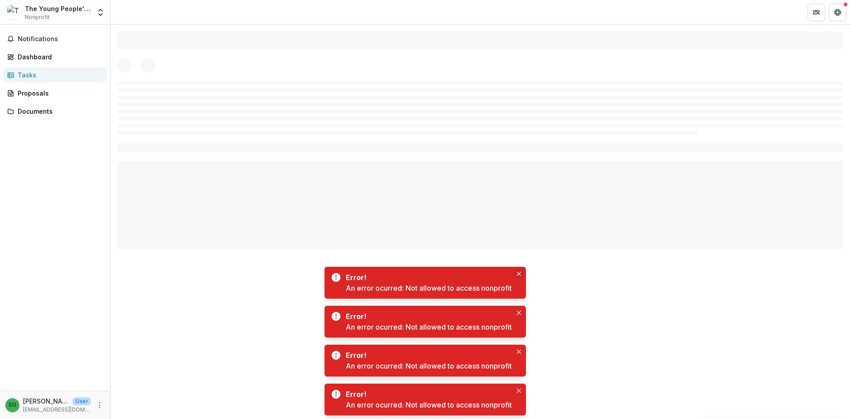
click at [517, 271] on button "Close" at bounding box center [518, 274] width 11 height 11
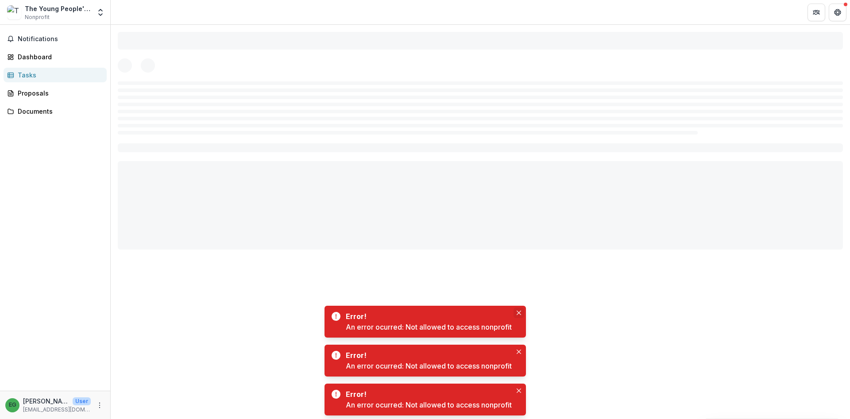
click at [521, 314] on icon "Close" at bounding box center [518, 313] width 4 height 4
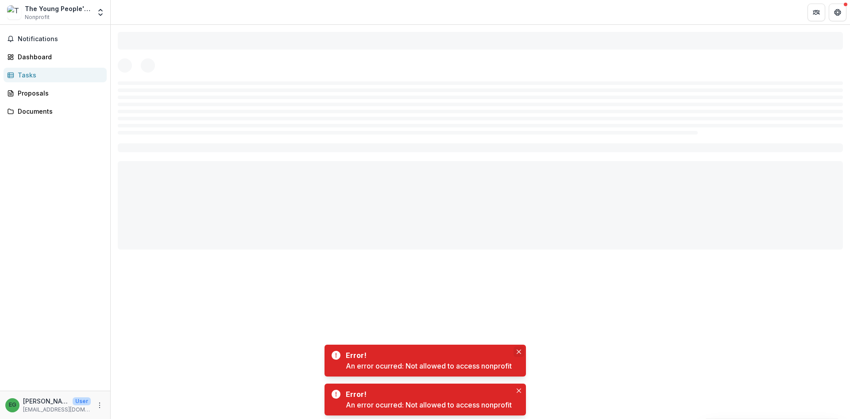
click at [519, 351] on icon "Close" at bounding box center [518, 352] width 4 height 4
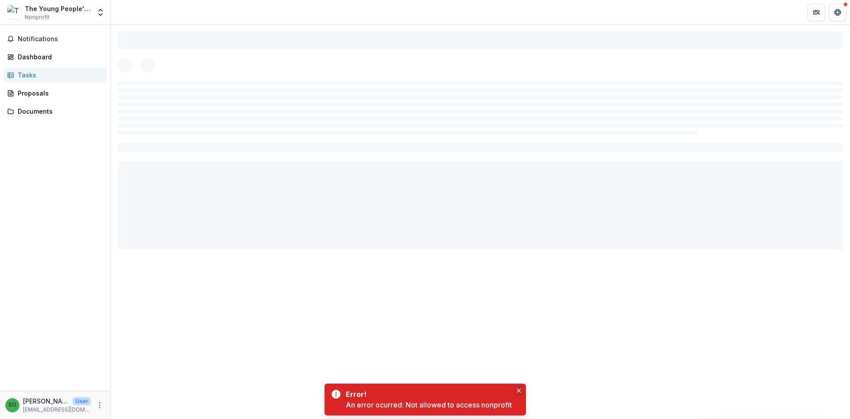
click at [521, 392] on icon "Close" at bounding box center [518, 391] width 4 height 4
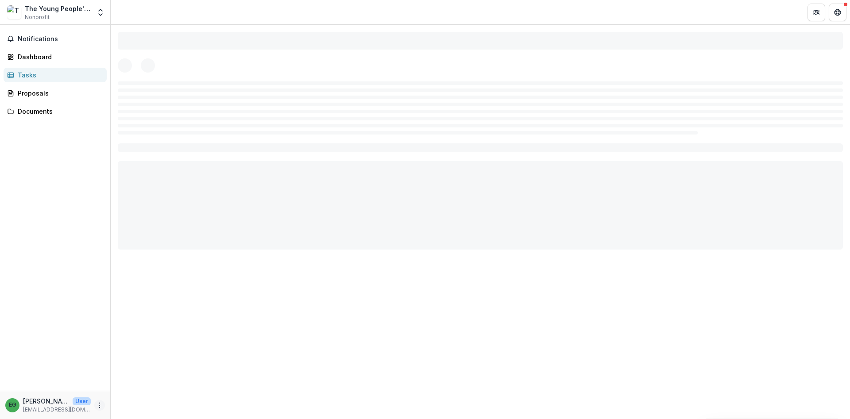
click at [100, 404] on icon "More" at bounding box center [99, 405] width 7 height 7
click at [140, 404] on button "Logout" at bounding box center [158, 401] width 95 height 15
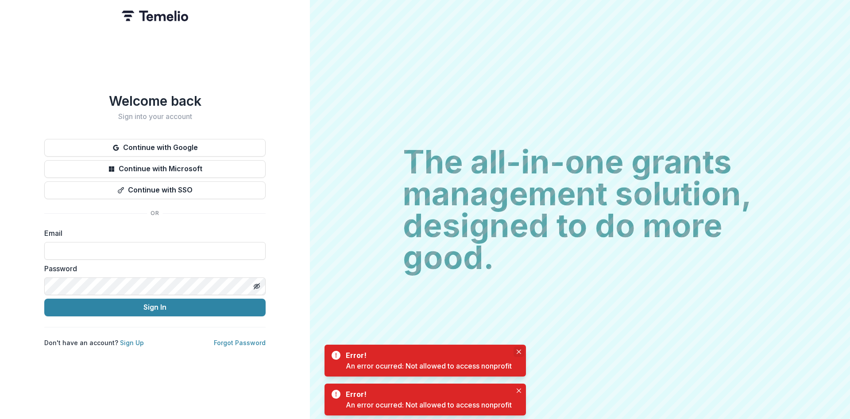
click at [519, 351] on icon "Close" at bounding box center [518, 352] width 4 height 4
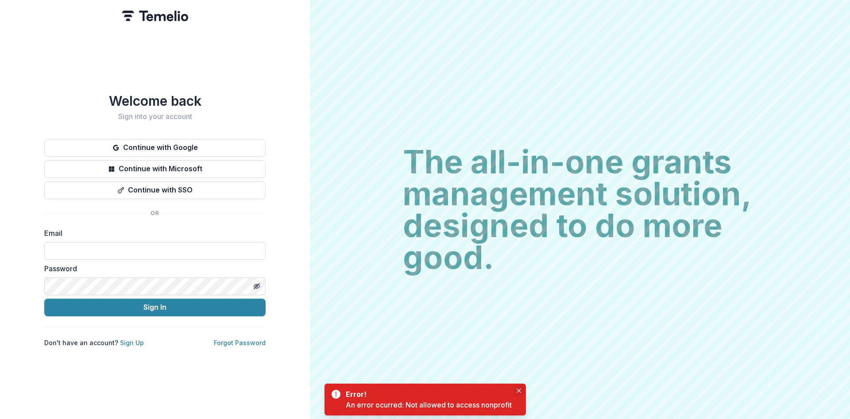
click at [518, 391] on icon "Close" at bounding box center [518, 391] width 4 height 4
